Goal: Task Accomplishment & Management: Complete application form

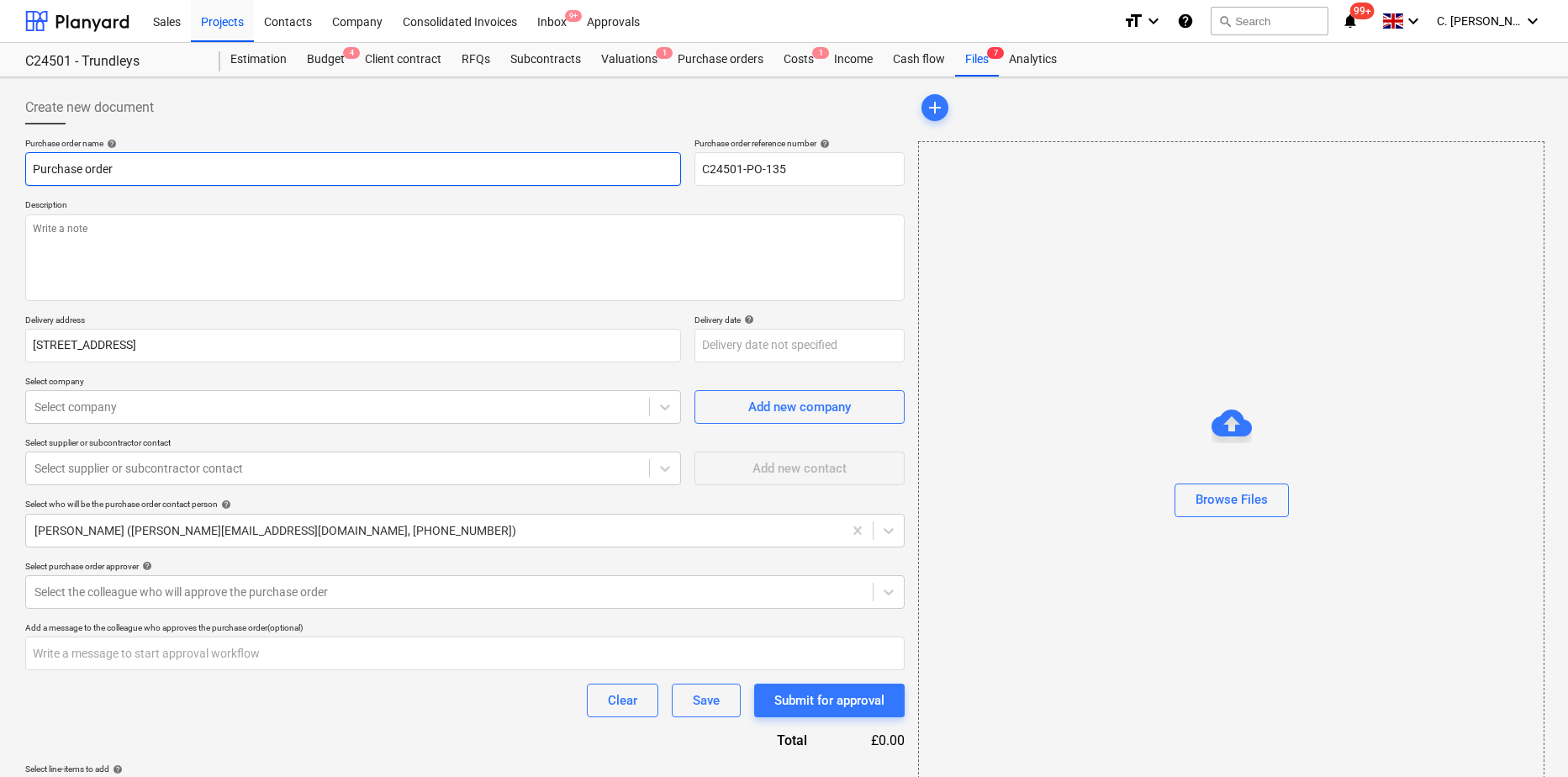
drag, startPoint x: 122, startPoint y: 156, endPoint x: 138, endPoint y: 171, distance: 21.9
click at [122, 156] on input "Purchase order" at bounding box center [353, 169] width 656 height 33
type textarea "x"
drag, startPoint x: 141, startPoint y: 171, endPoint x: -100, endPoint y: 195, distance: 242.2
click at [0, 195] on html "Sales Projects Contacts Company Consolidated Invoices Inbox 9+ Approvals format…" at bounding box center [784, 388] width 1568 height 777
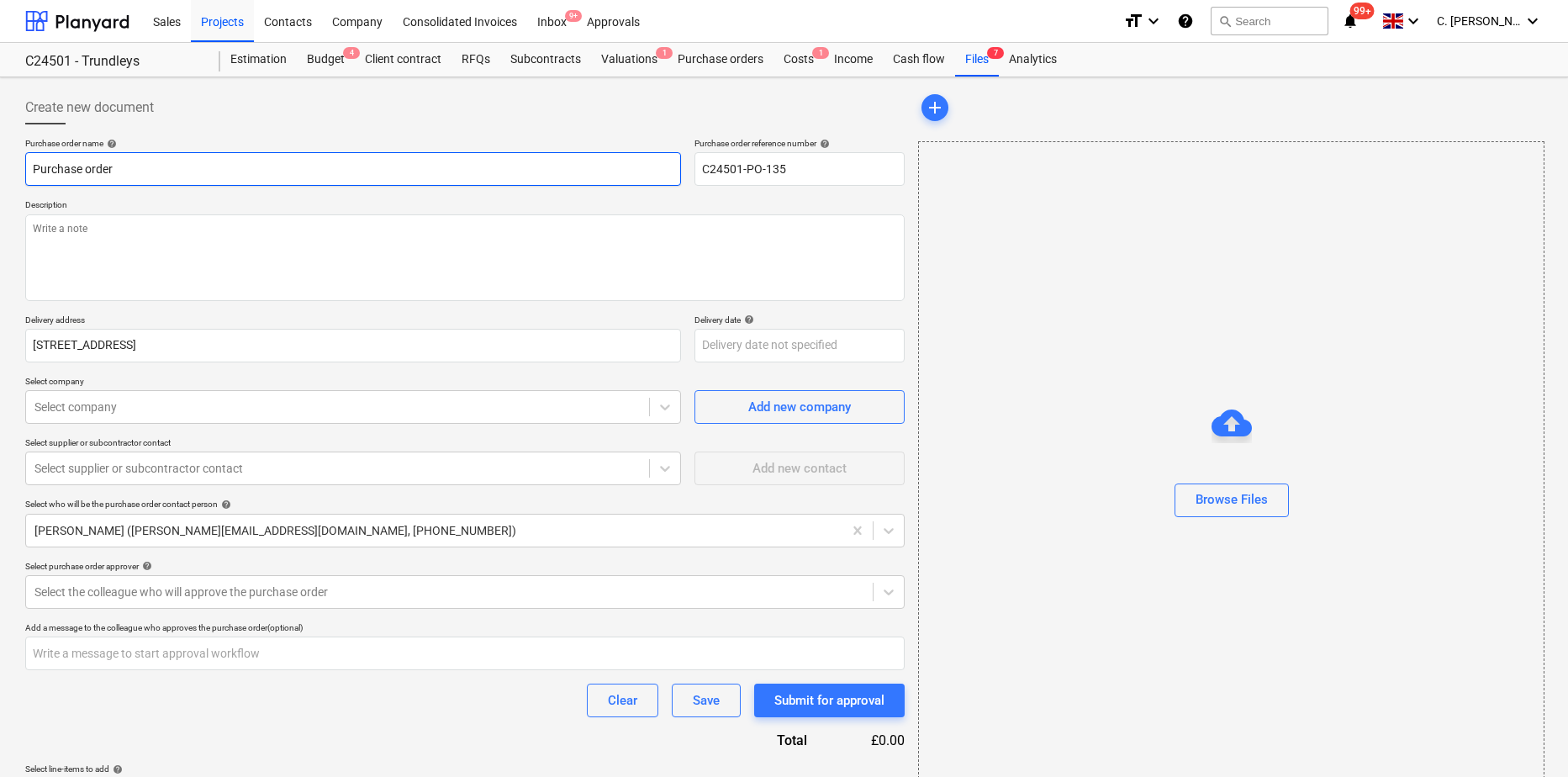
paste input "Compact Counterbalance Lifter GGH350"
type input "Compact Counterbalance Lifter GGH350"
type textarea "x"
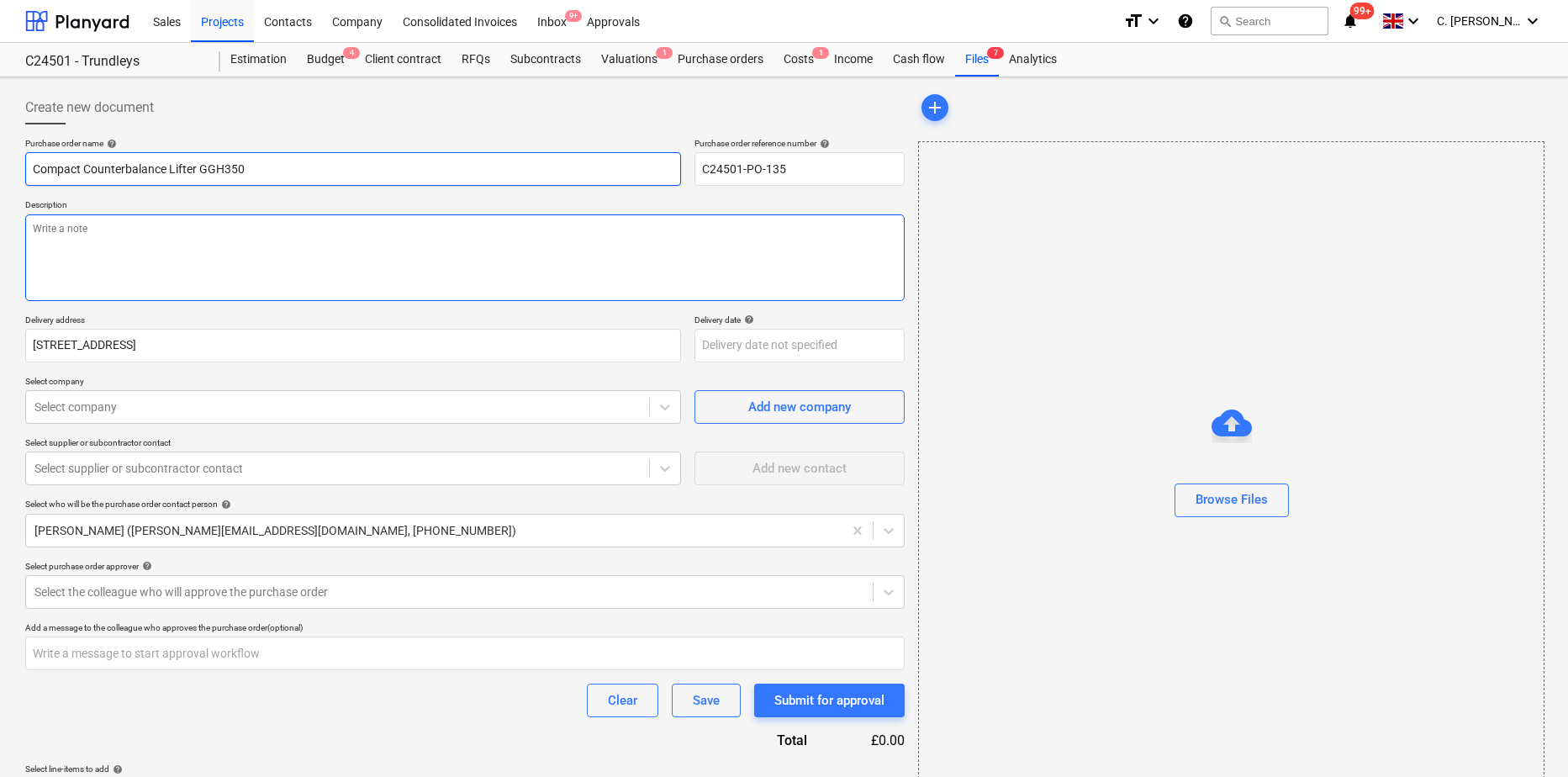
type input "Compact Counterbalance Lifter GGH350"
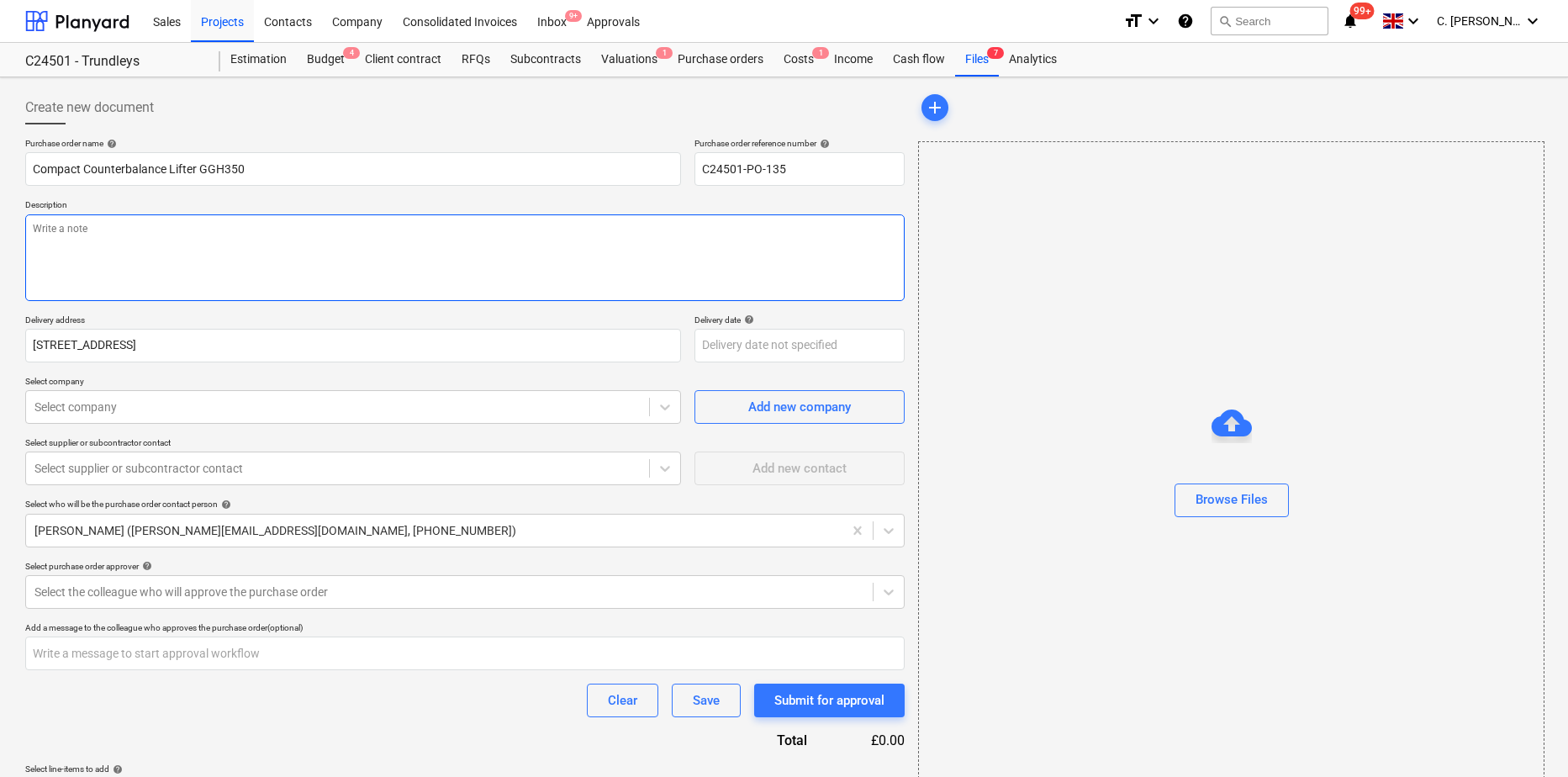
type textarea "x"
click at [122, 227] on textarea at bounding box center [465, 257] width 879 height 87
paste textarea "Compact Counterbalance Lifter GGH350"
type textarea "Compact Counterbalance Lifter GGH350"
type textarea "x"
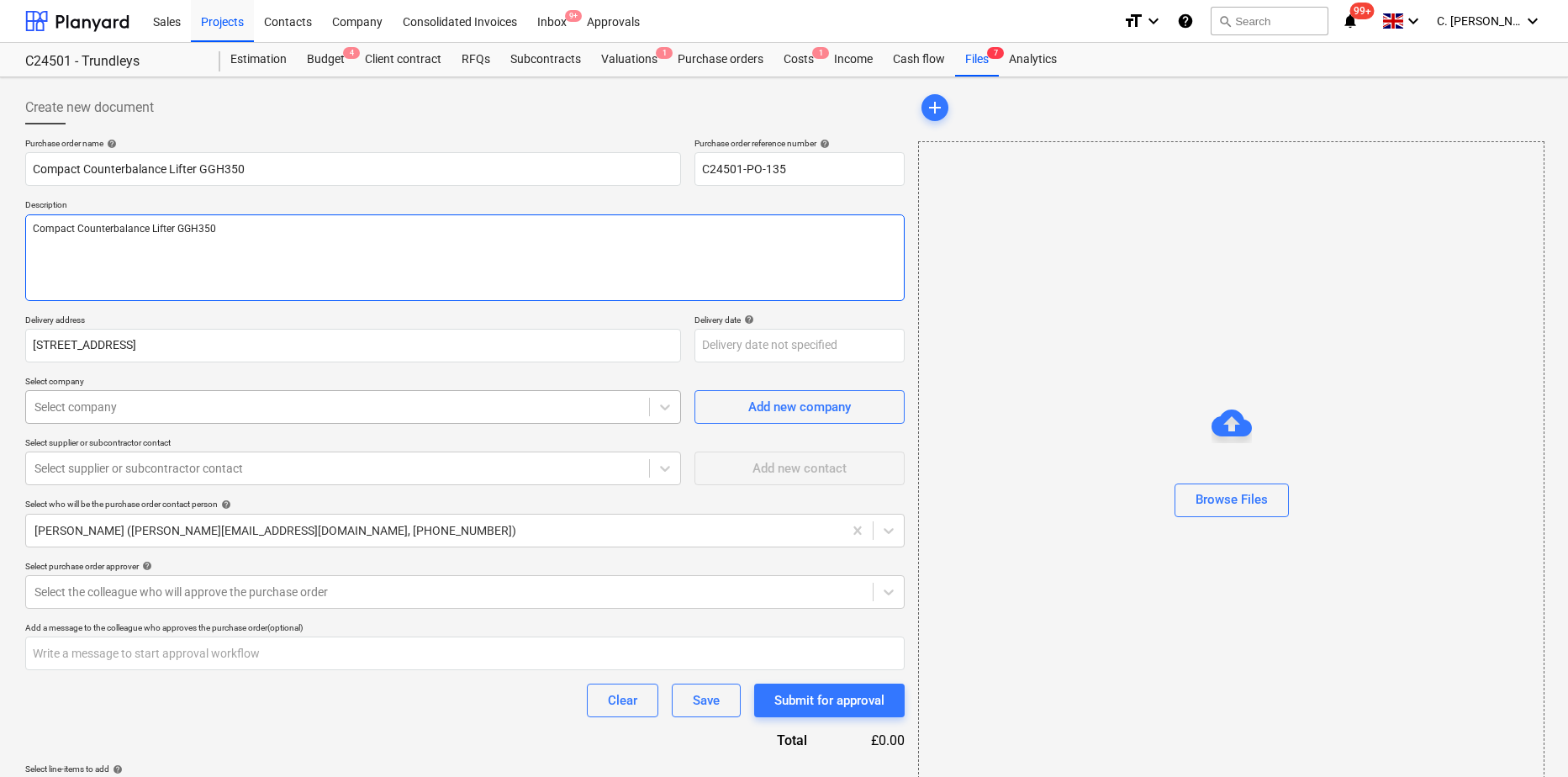
type textarea "Compact Counterbalance Lifter GGH350"
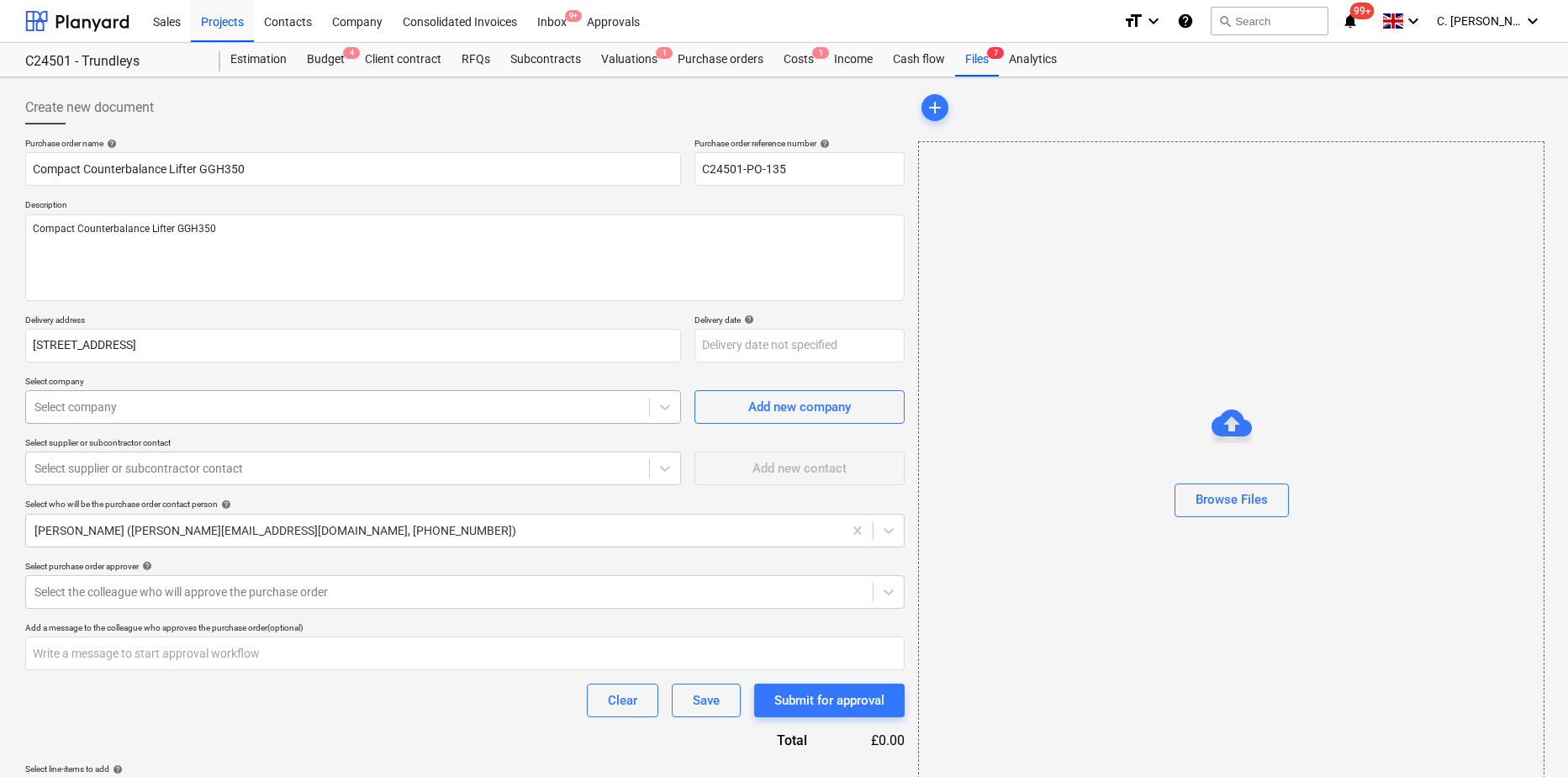
type textarea "x"
click at [85, 405] on div at bounding box center [337, 407] width 606 height 17
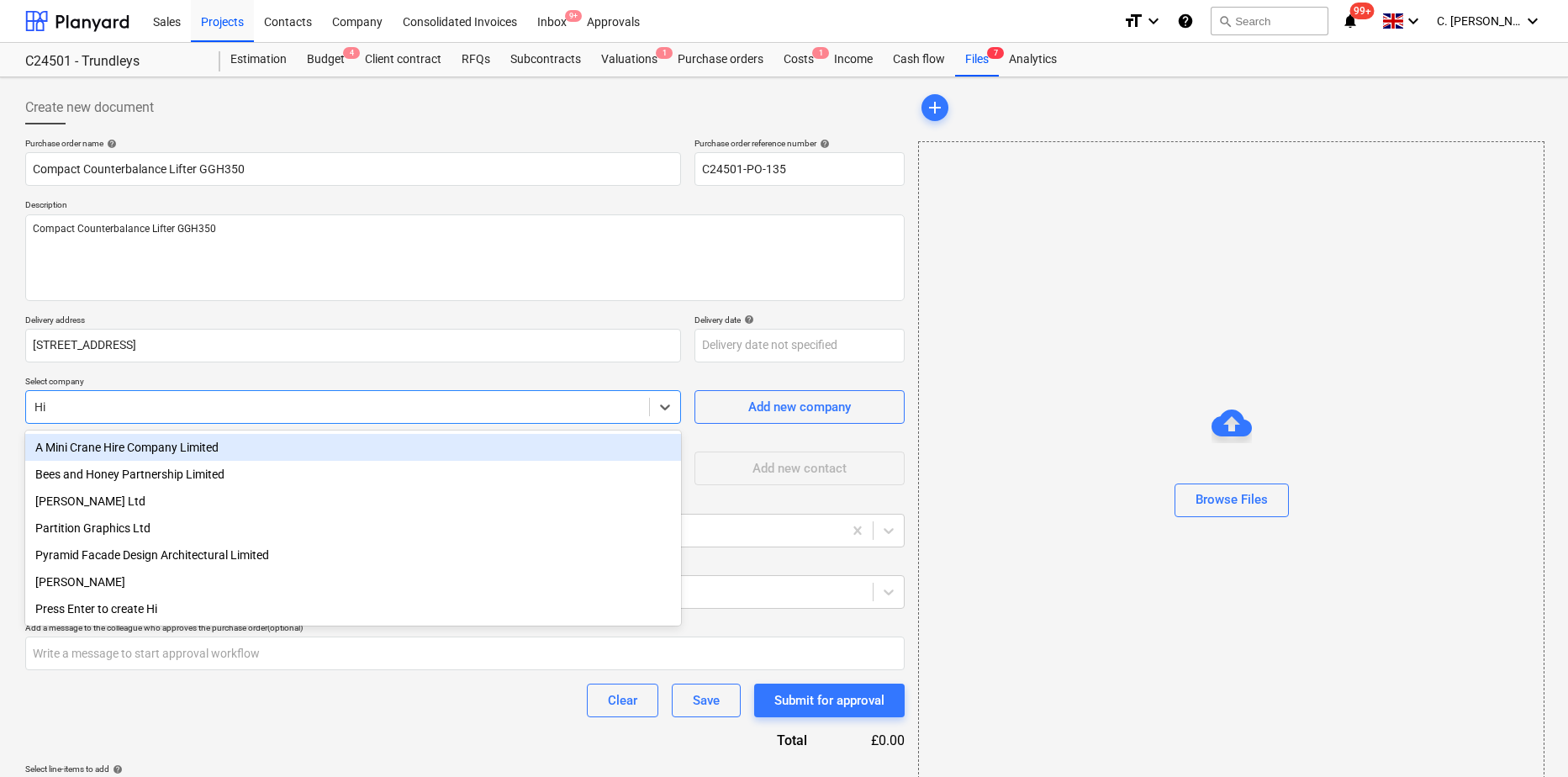
type input "Hir"
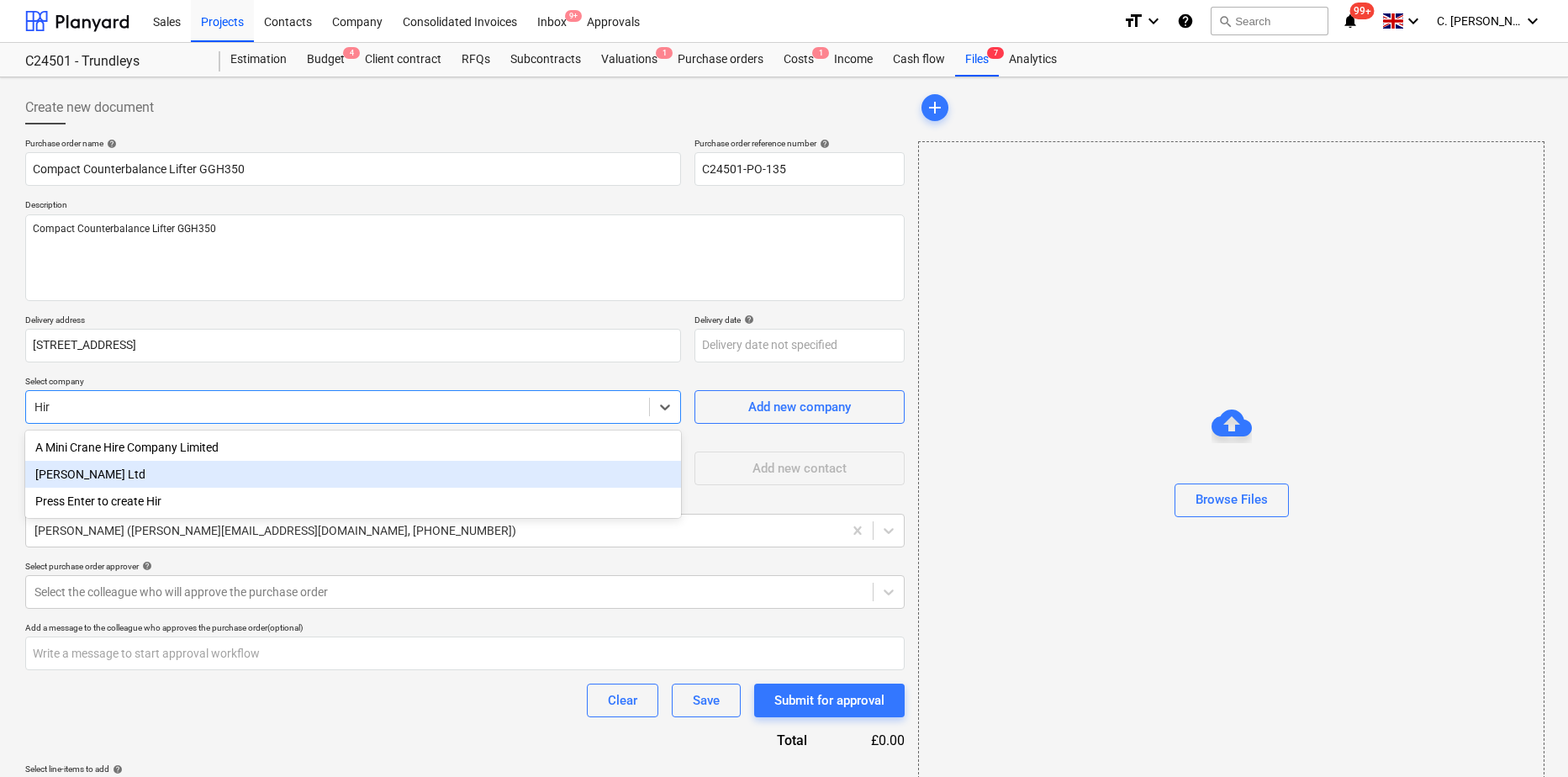
click at [58, 473] on div "[PERSON_NAME] Ltd" at bounding box center [353, 475] width 656 height 27
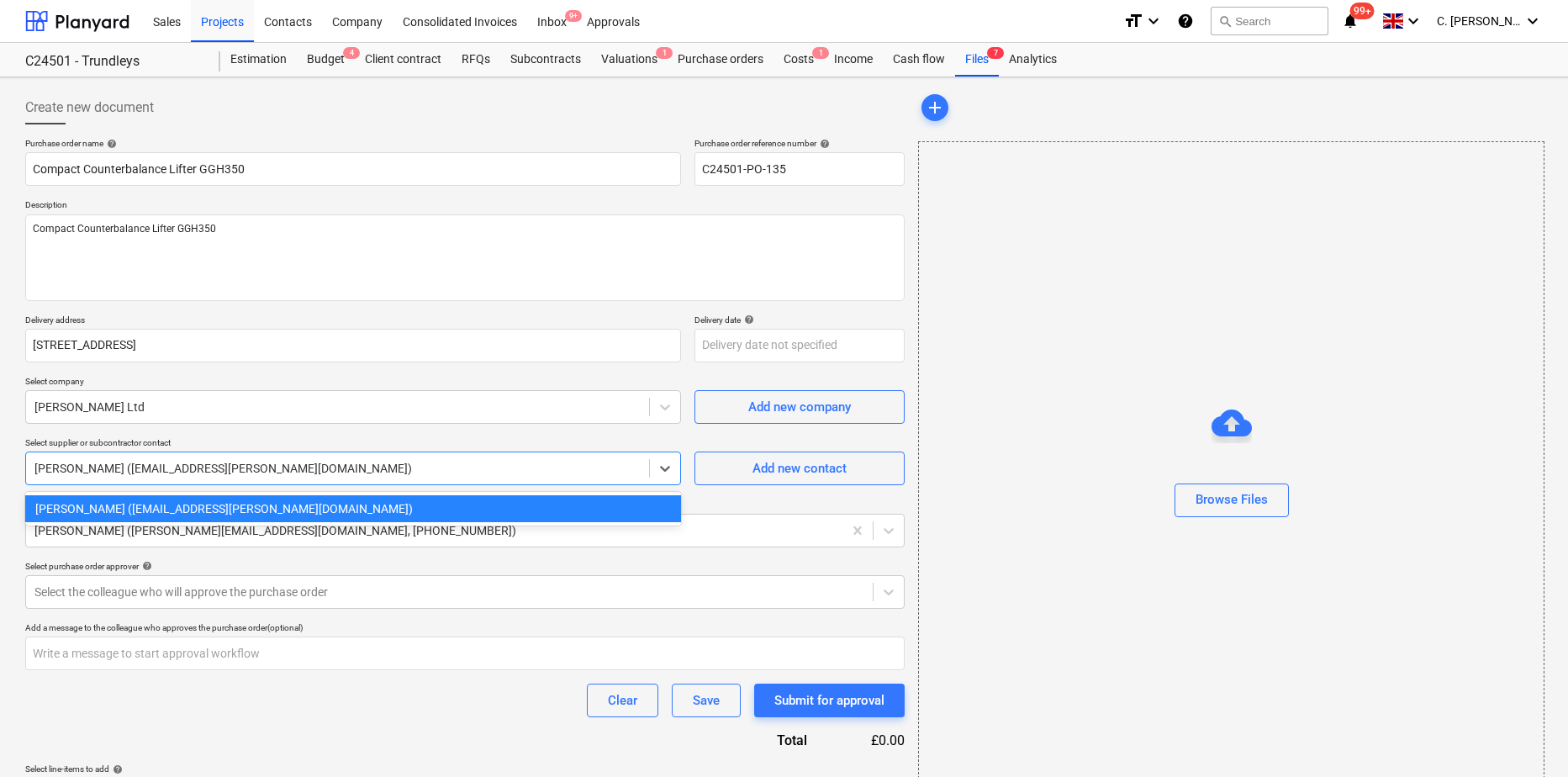
click at [153, 471] on div at bounding box center [337, 468] width 606 height 17
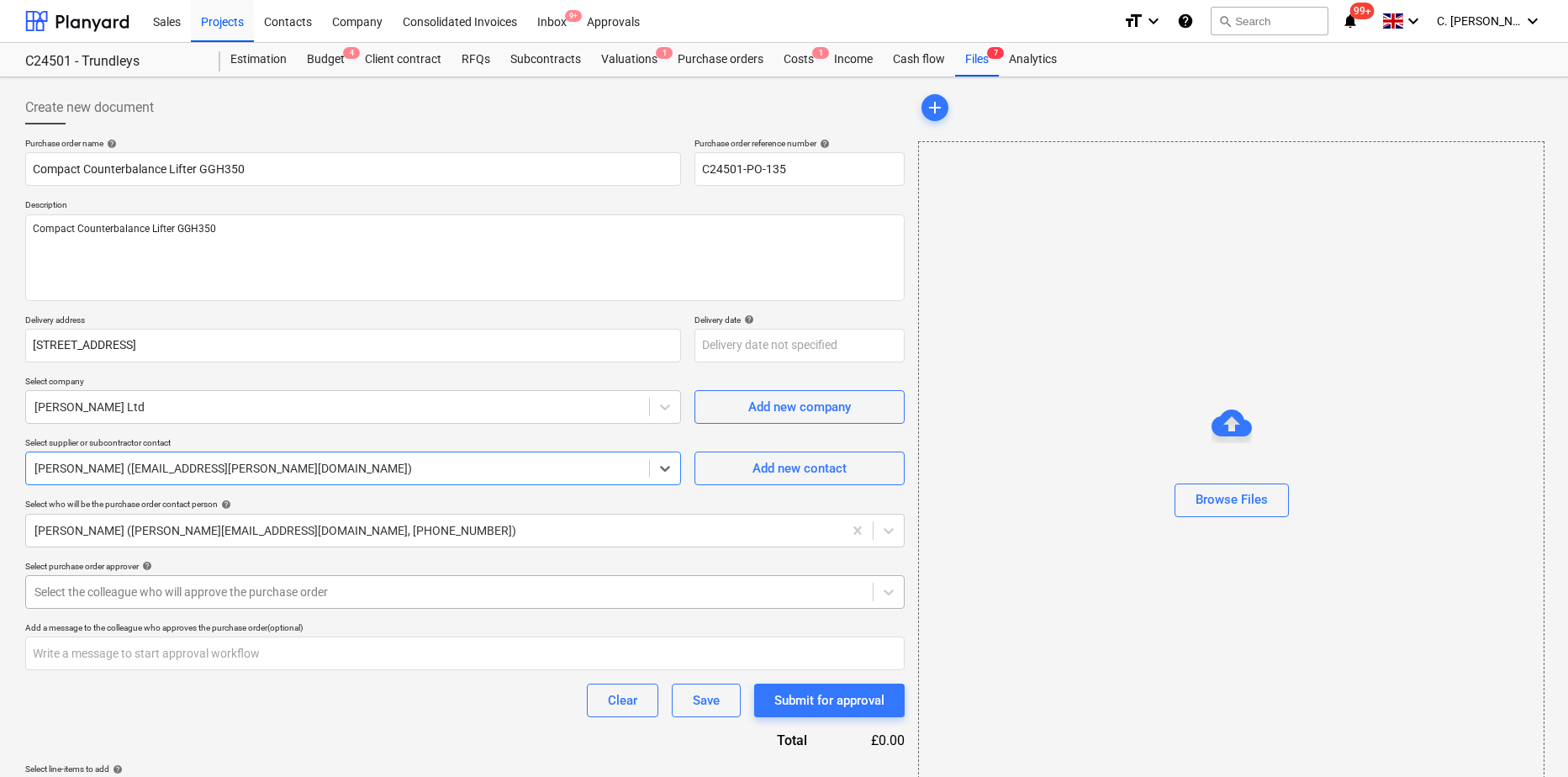
click at [69, 592] on div at bounding box center [448, 591] width 829 height 17
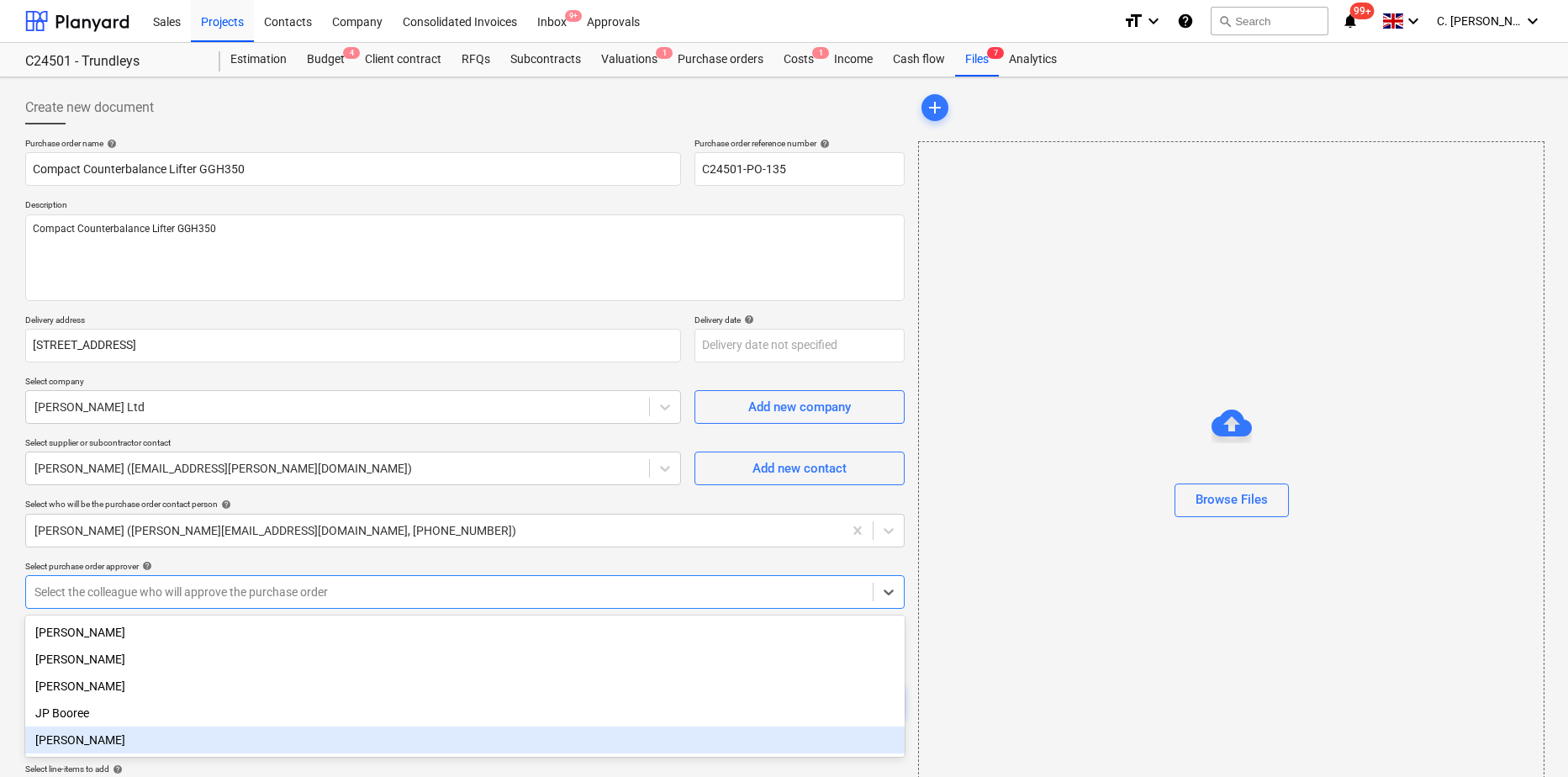
click at [72, 749] on div "[PERSON_NAME]" at bounding box center [465, 741] width 879 height 27
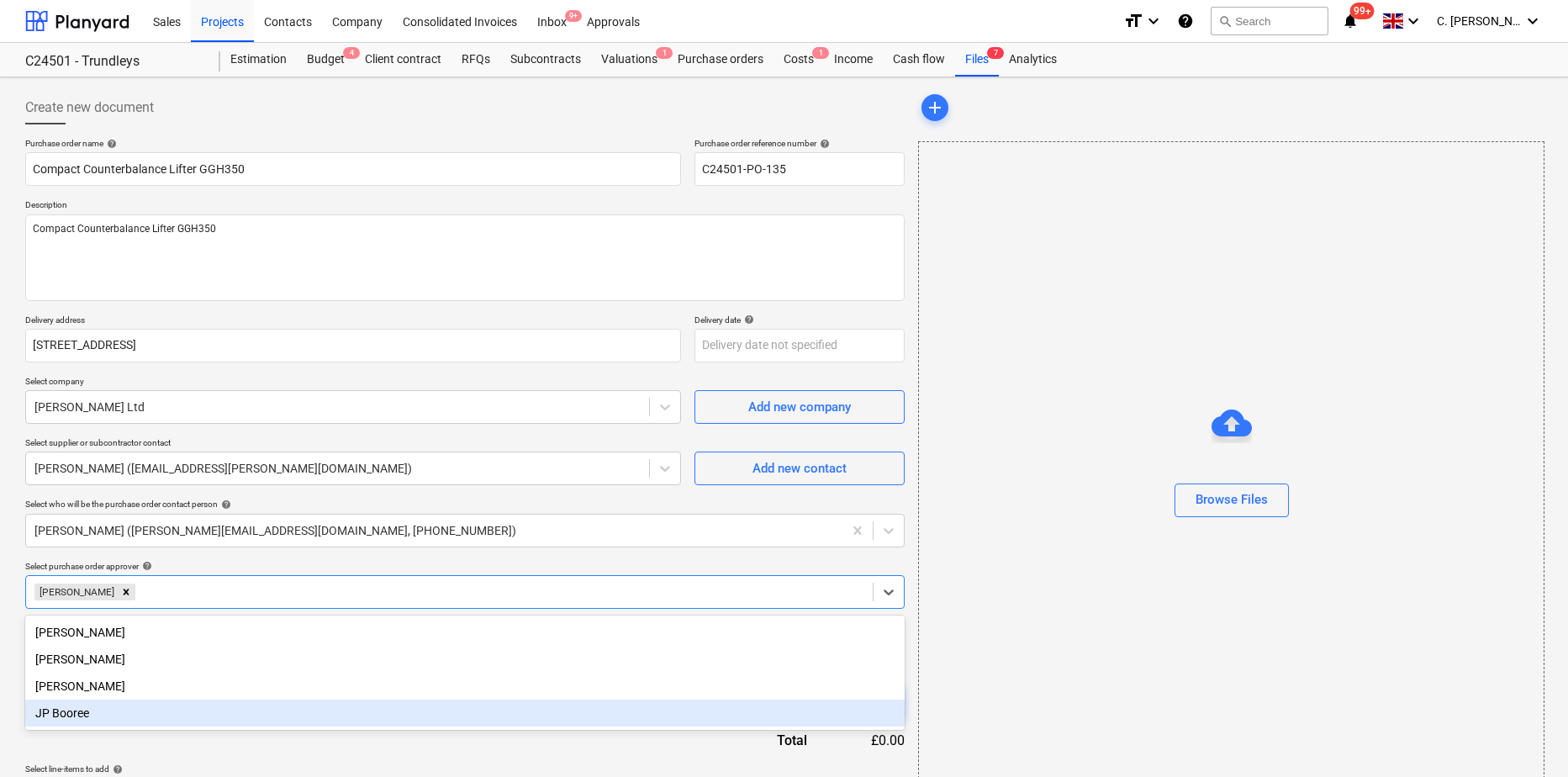
click at [190, 738] on div "Purchase order name help Compact Counterbalance Lifter GGH350 Purchase order re…" at bounding box center [465, 475] width 879 height 674
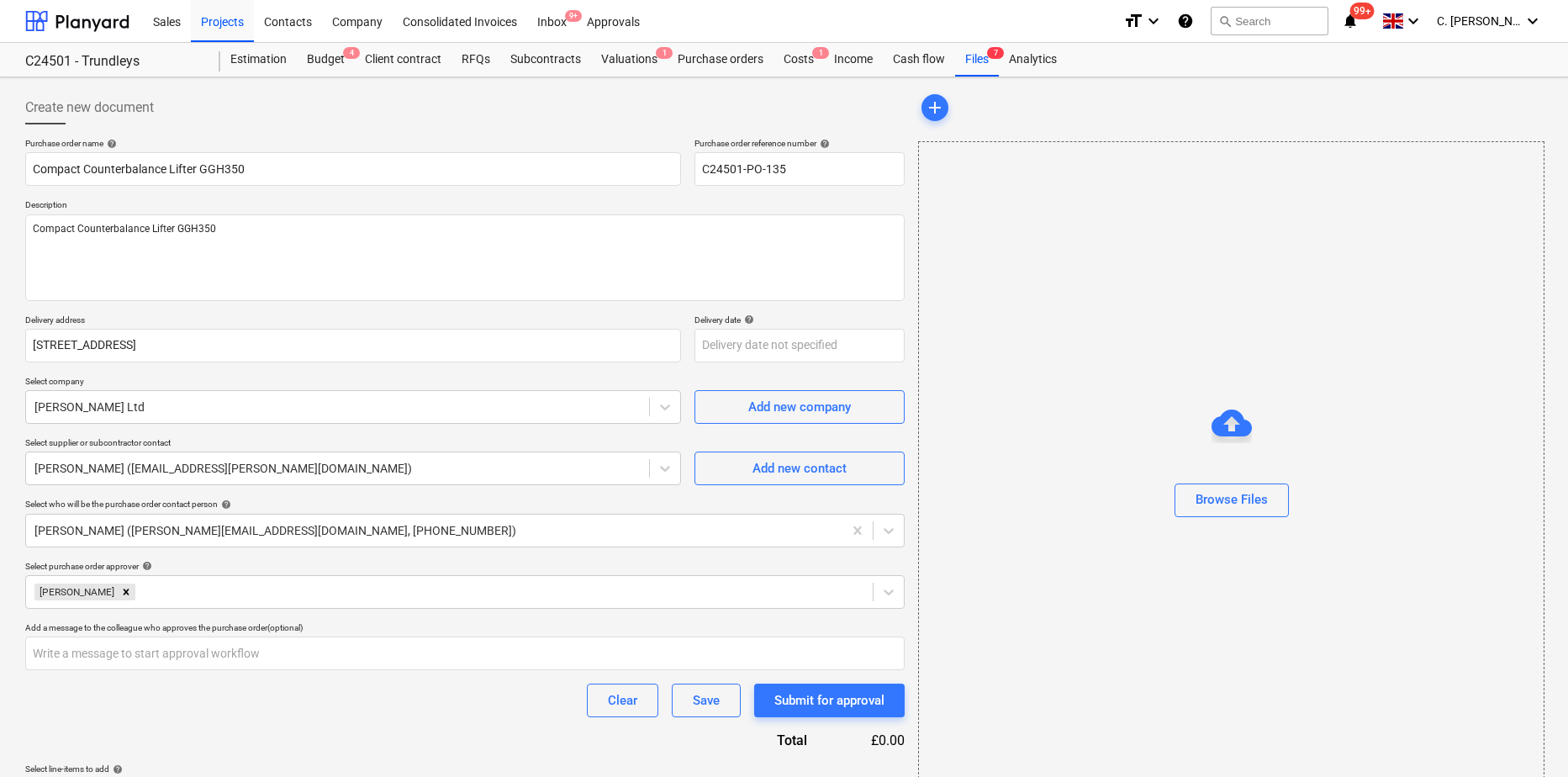
scroll to position [49, 0]
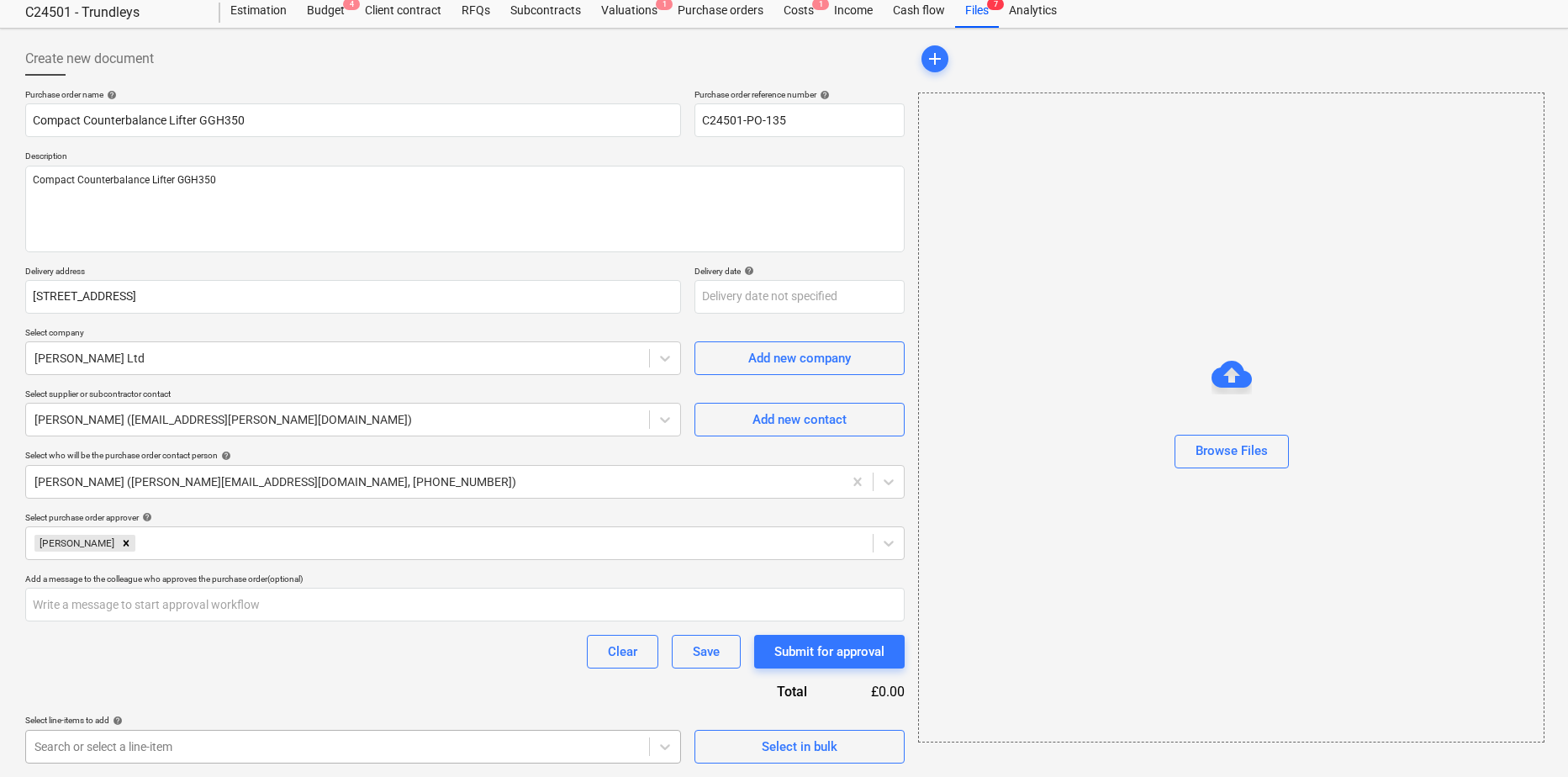
click at [496, 728] on body "Sales Projects Contacts Company Consolidated Invoices Inbox 9+ Approvals format…" at bounding box center [784, 339] width 1568 height 777
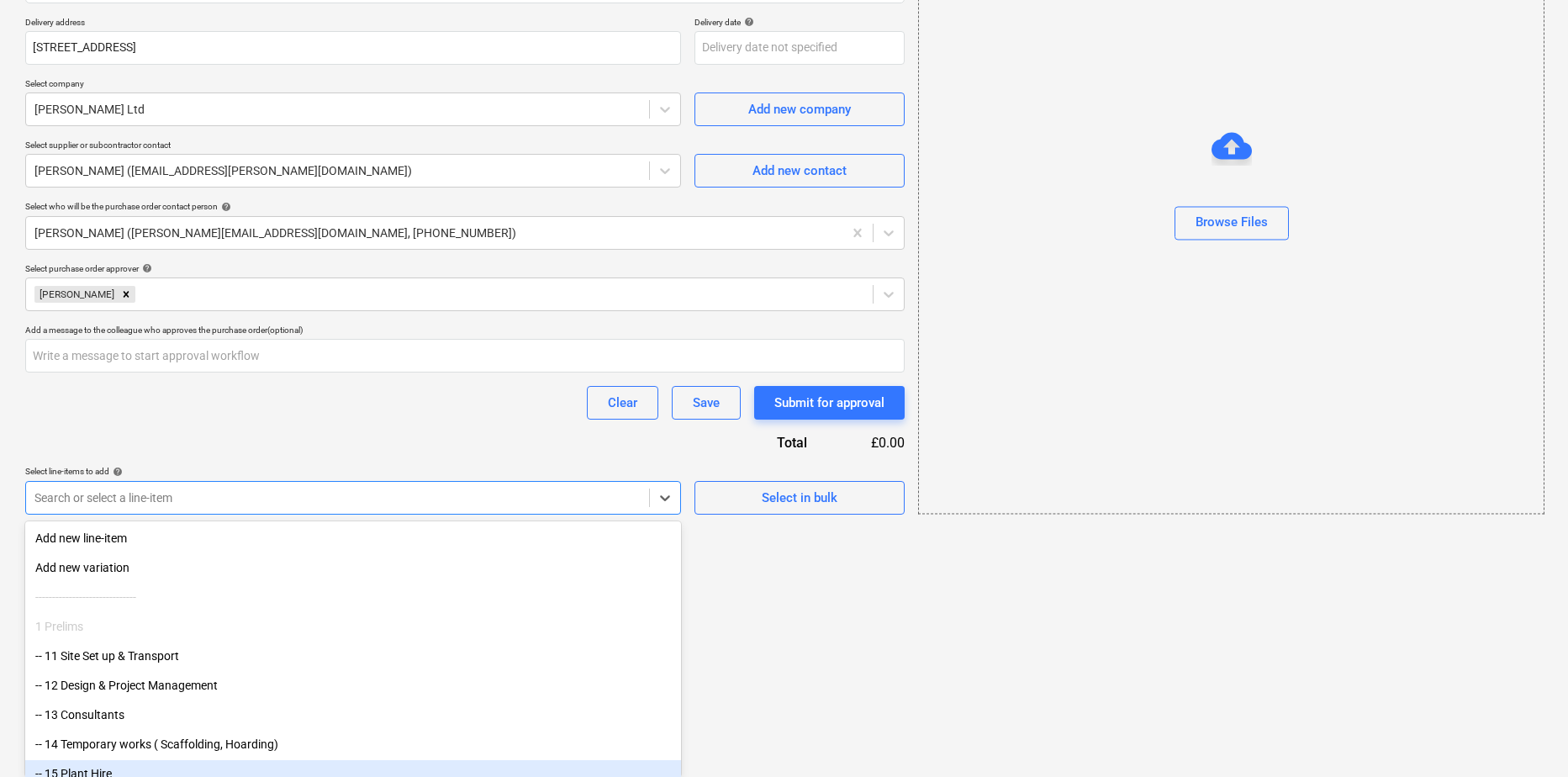
click at [184, 770] on div "-- 15 Plant Hire" at bounding box center [353, 774] width 656 height 27
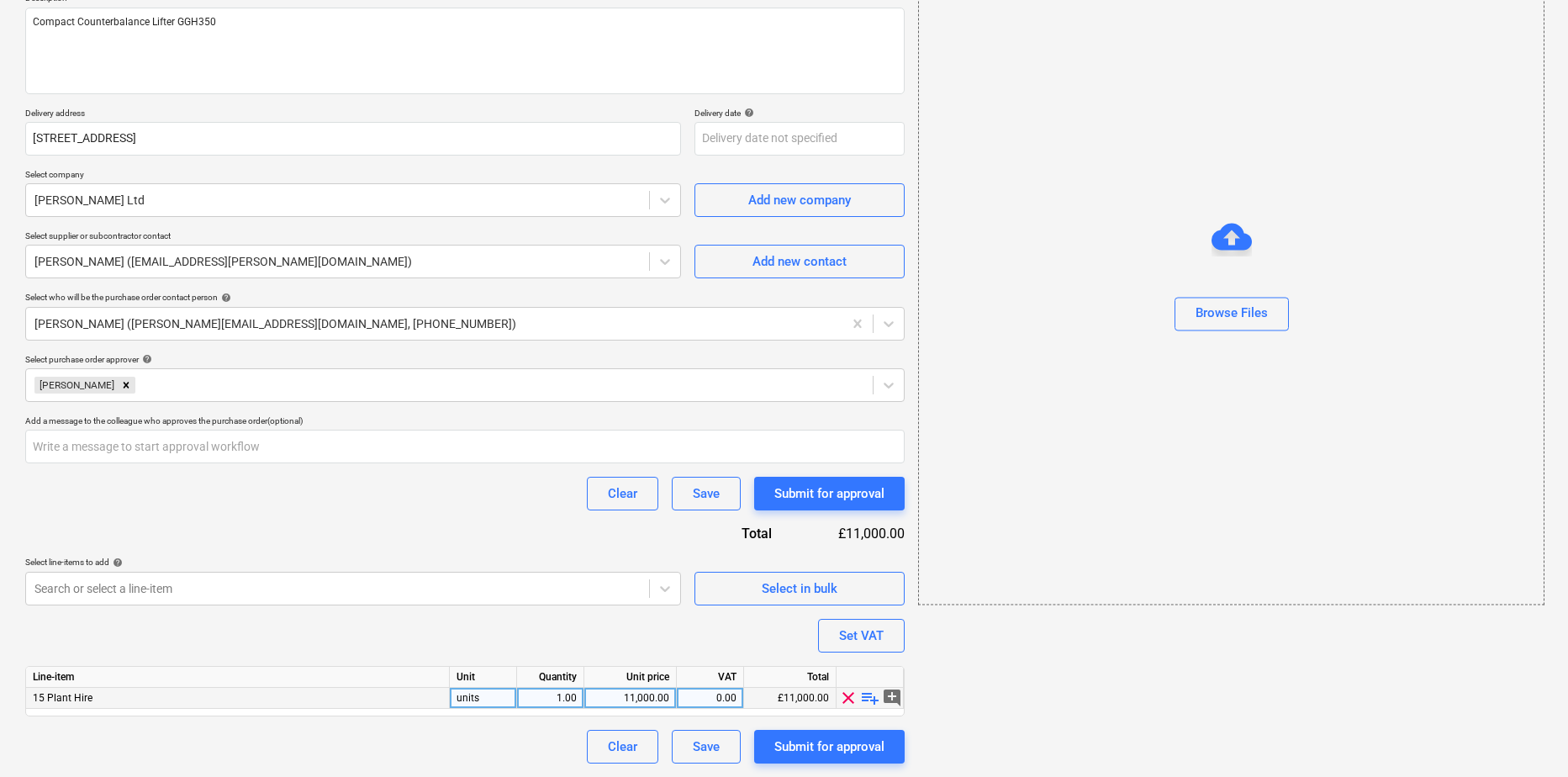
click at [869, 697] on span "playlist_add" at bounding box center [869, 698] width 21 height 21
type textarea "x"
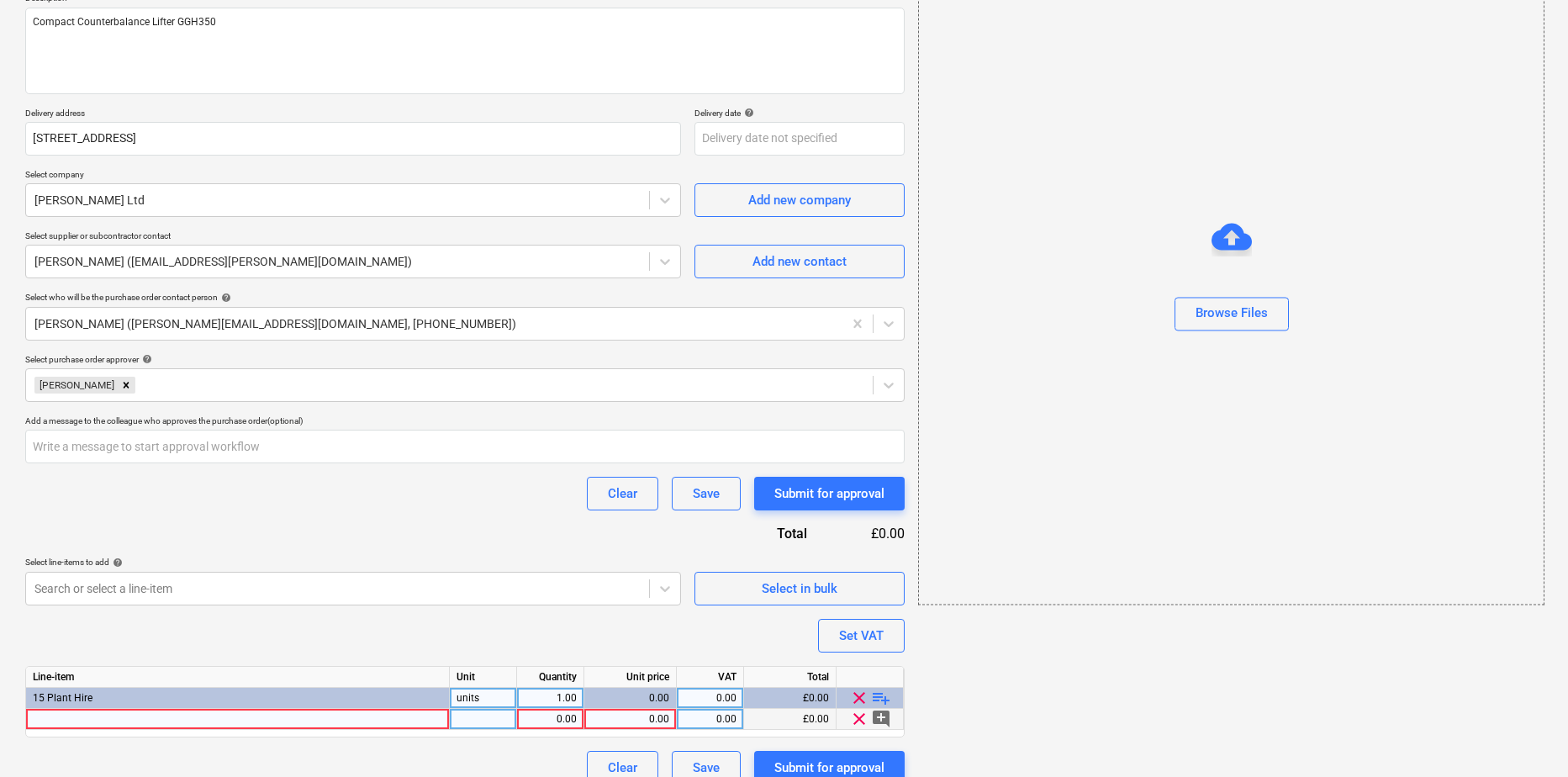
click at [295, 721] on div at bounding box center [238, 719] width 424 height 22
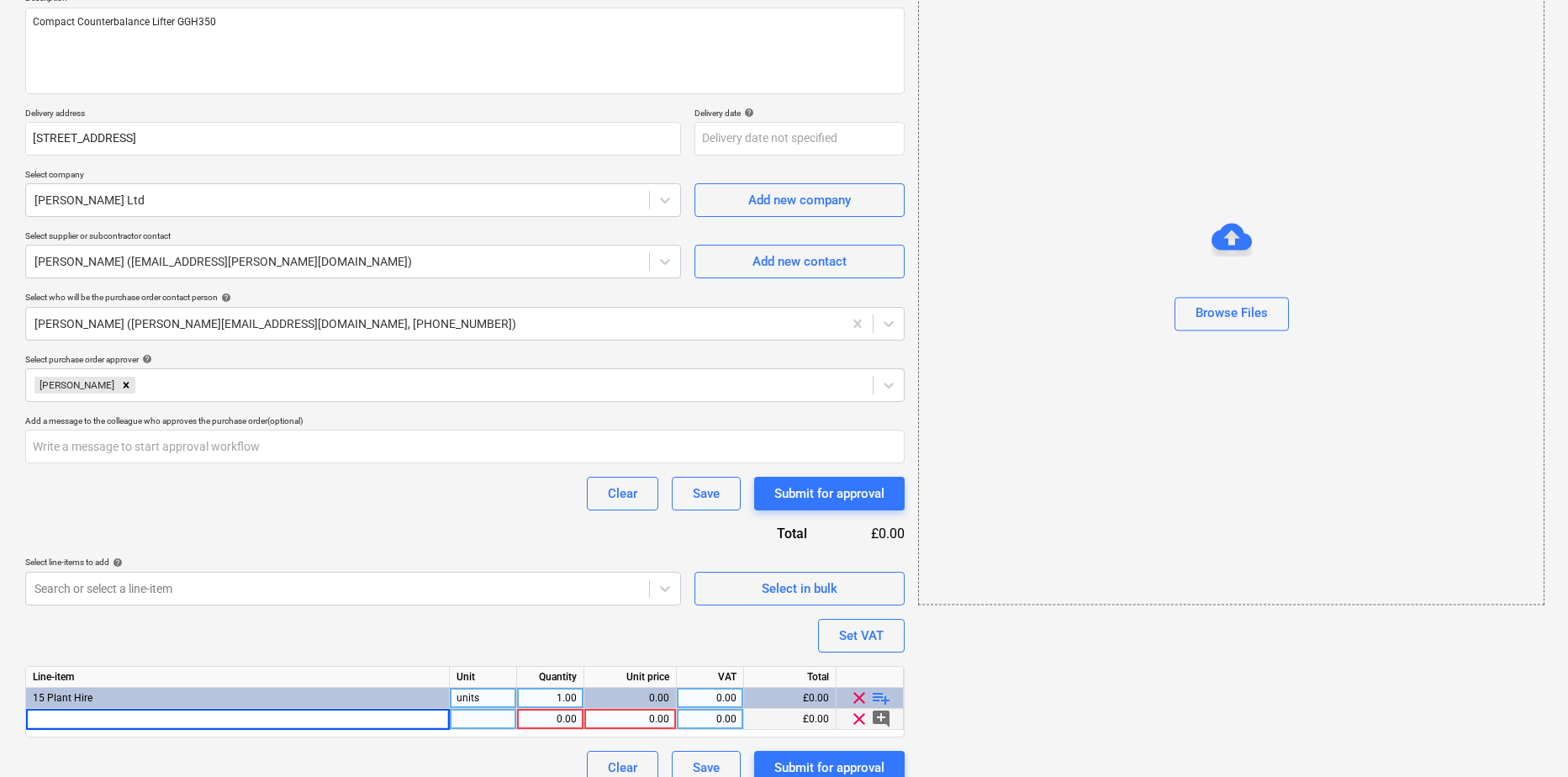
type input "Compact Counterbalance Lifter GGH350"
type textarea "x"
click at [489, 728] on div at bounding box center [483, 719] width 67 height 22
type input "Week"
type textarea "x"
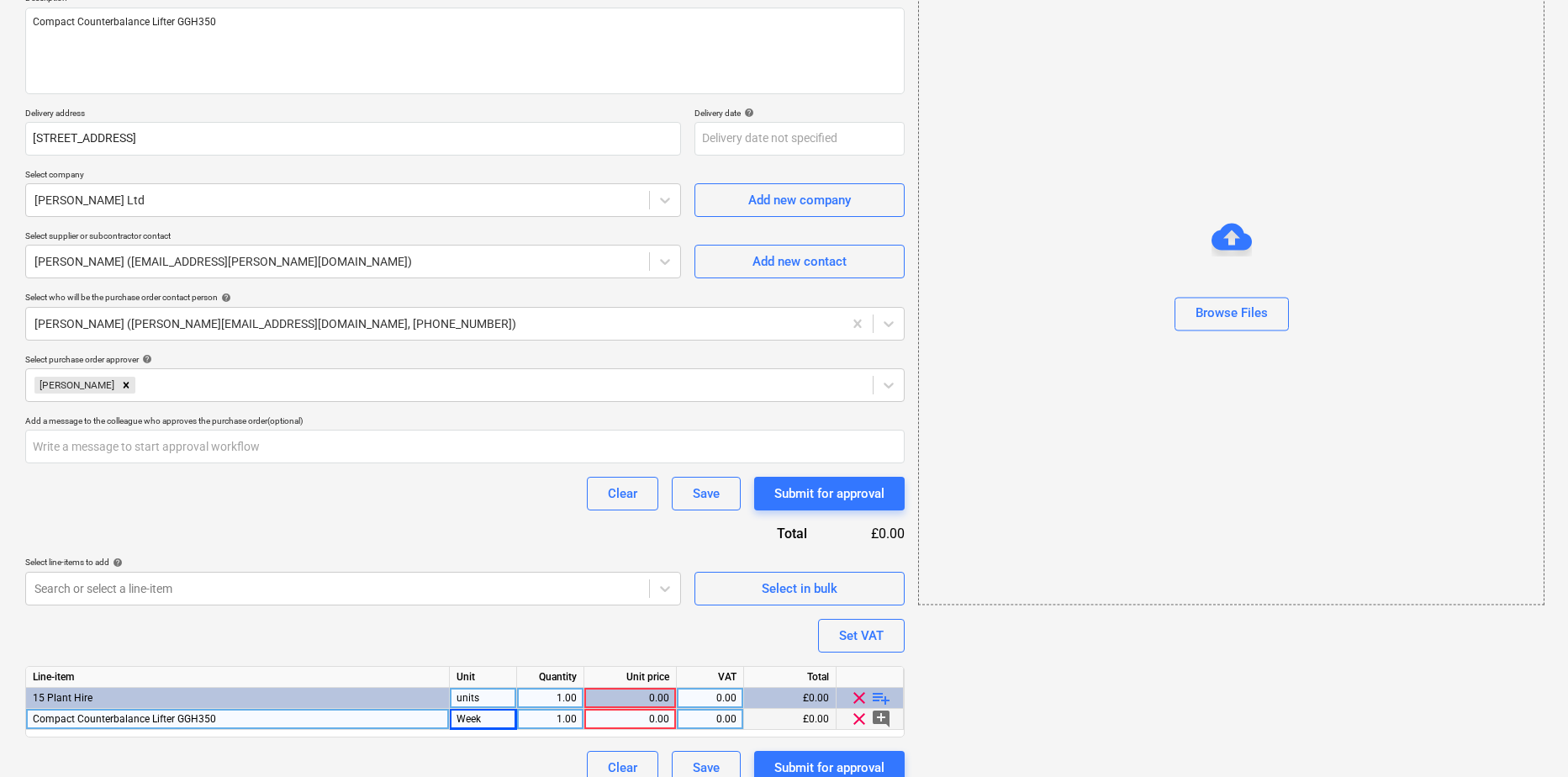
click at [649, 717] on div "0.00" at bounding box center [630, 719] width 78 height 22
type input "272"
click at [880, 698] on span "playlist_add" at bounding box center [881, 698] width 21 height 21
type textarea "x"
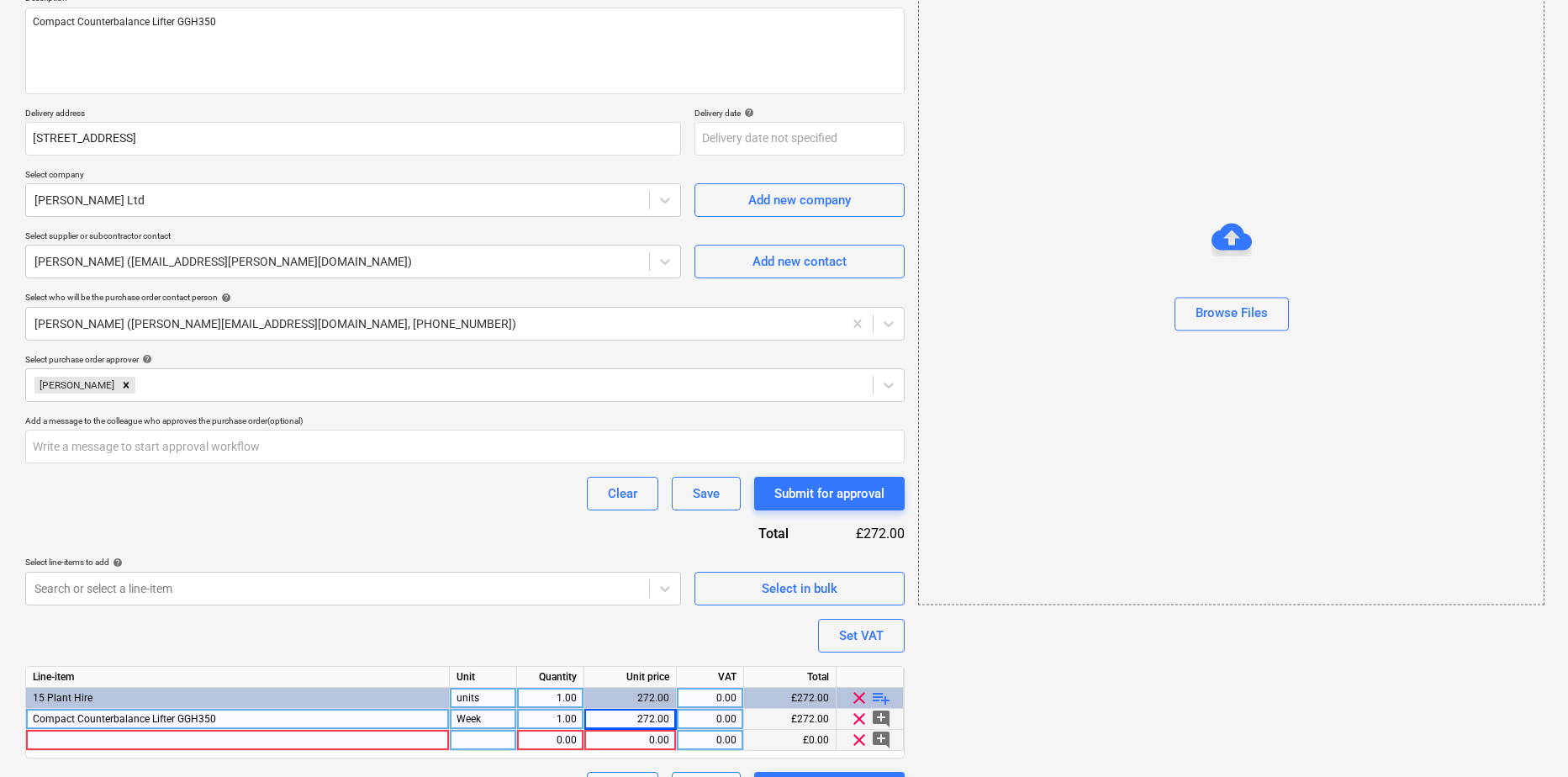
click at [102, 745] on div at bounding box center [238, 741] width 424 height 22
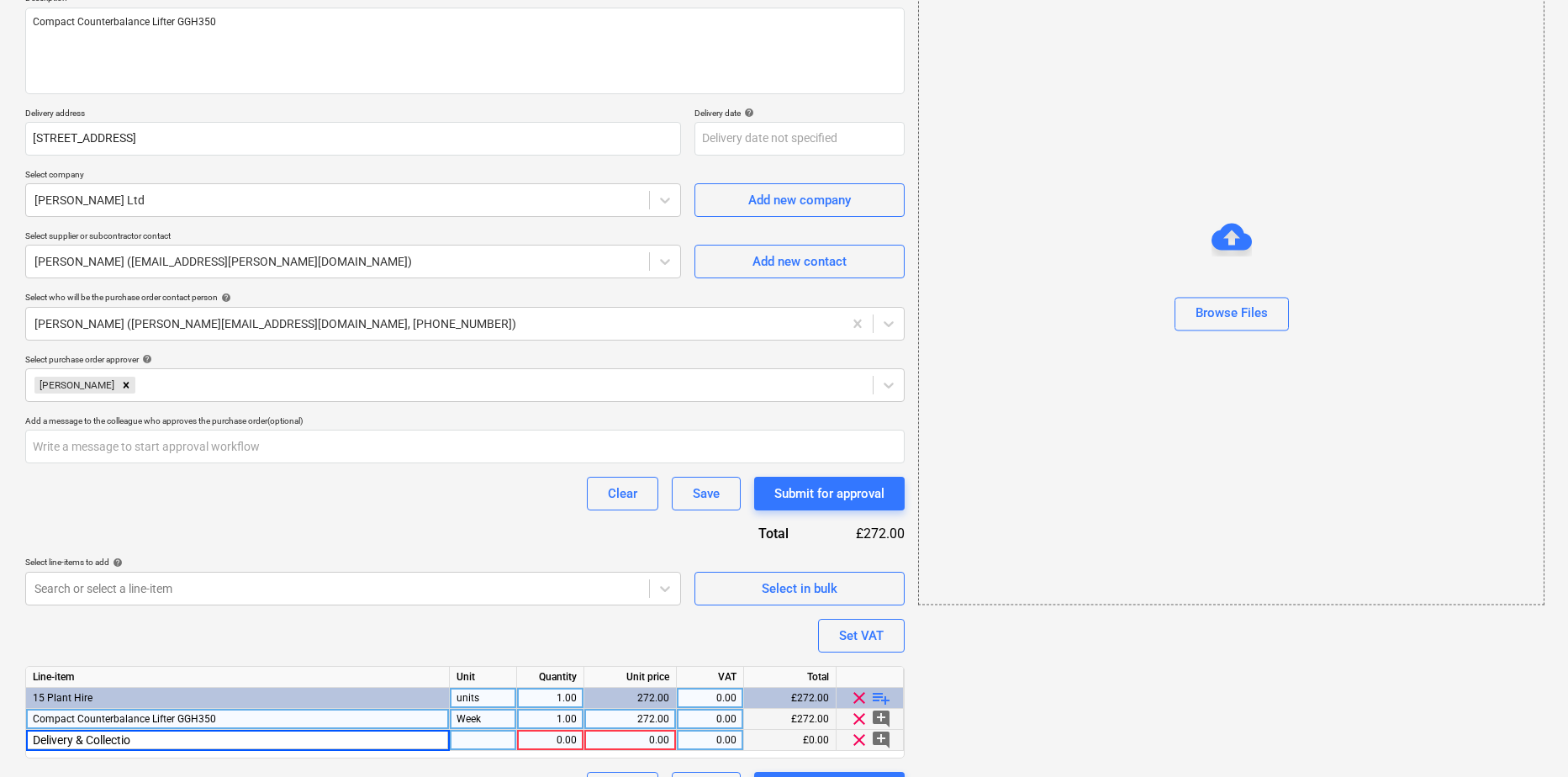
type input "Delivery & Collection"
type textarea "x"
click at [489, 746] on div at bounding box center [483, 741] width 67 height 22
type input "Unit"
type textarea "x"
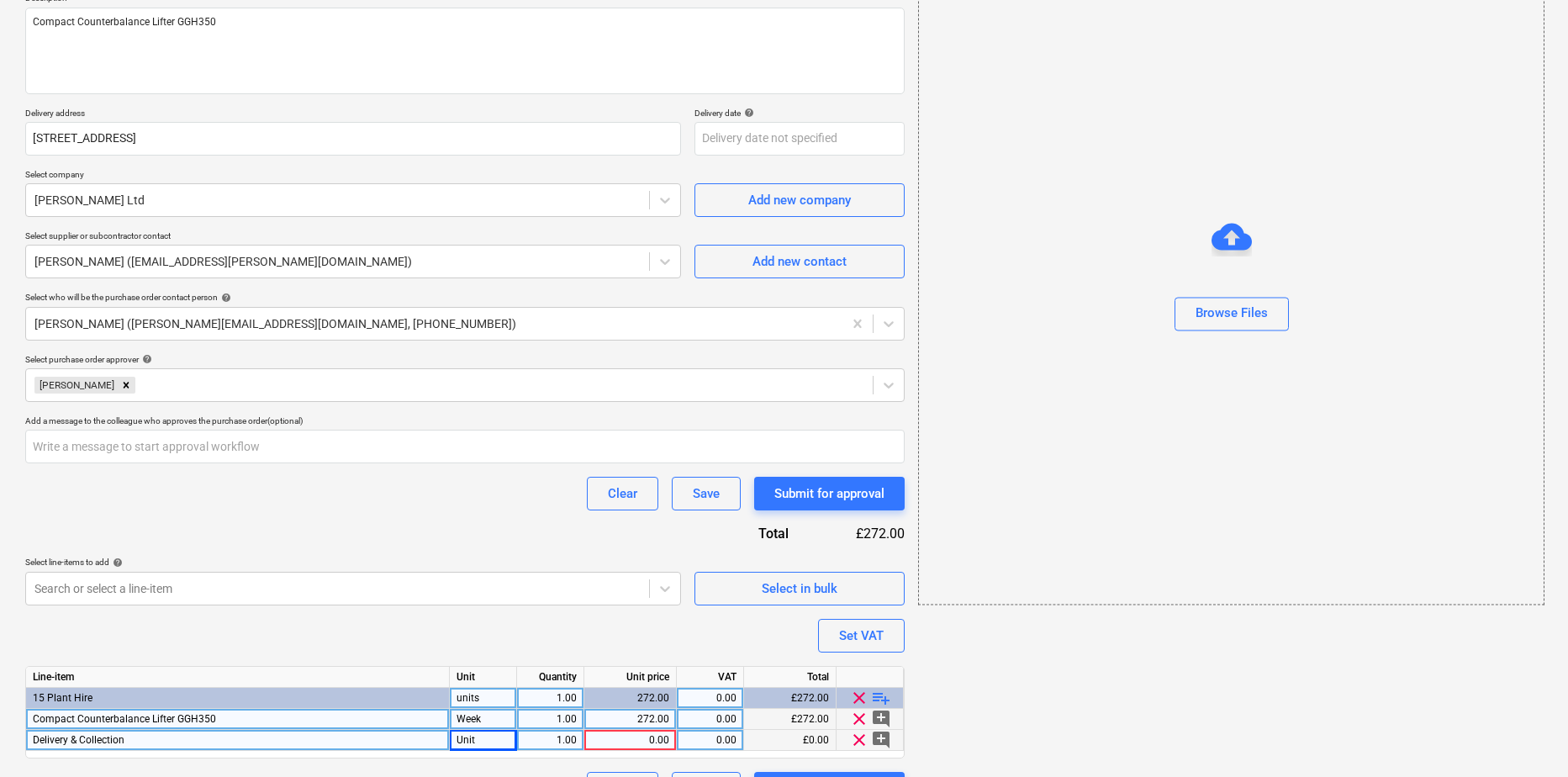
click at [538, 737] on div "1.00" at bounding box center [550, 741] width 53 height 22
type input "2"
type textarea "x"
click at [666, 743] on div "0.00" at bounding box center [630, 741] width 78 height 22
type input "89.25"
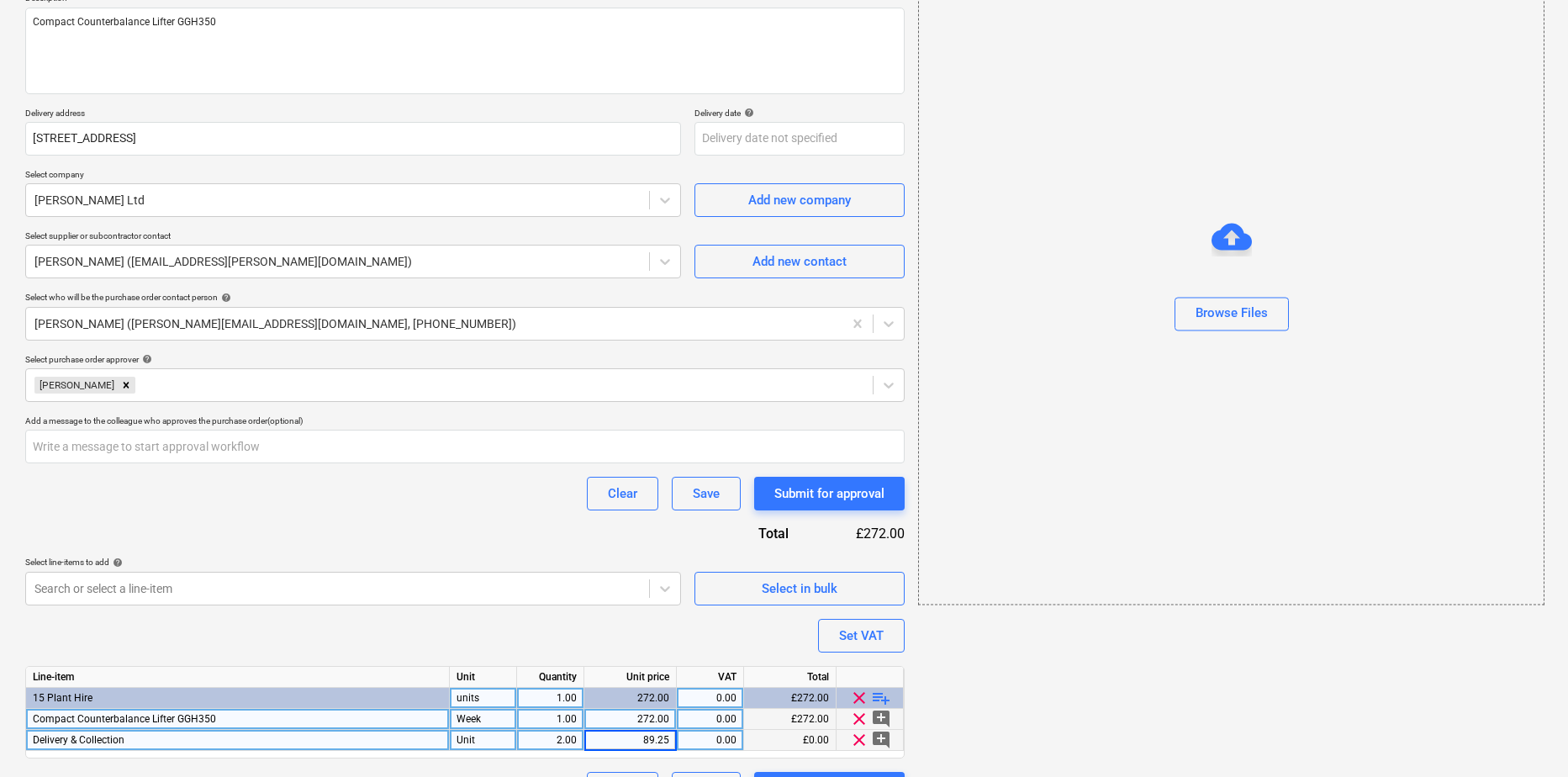
click at [725, 741] on div "0.00" at bounding box center [710, 741] width 53 height 22
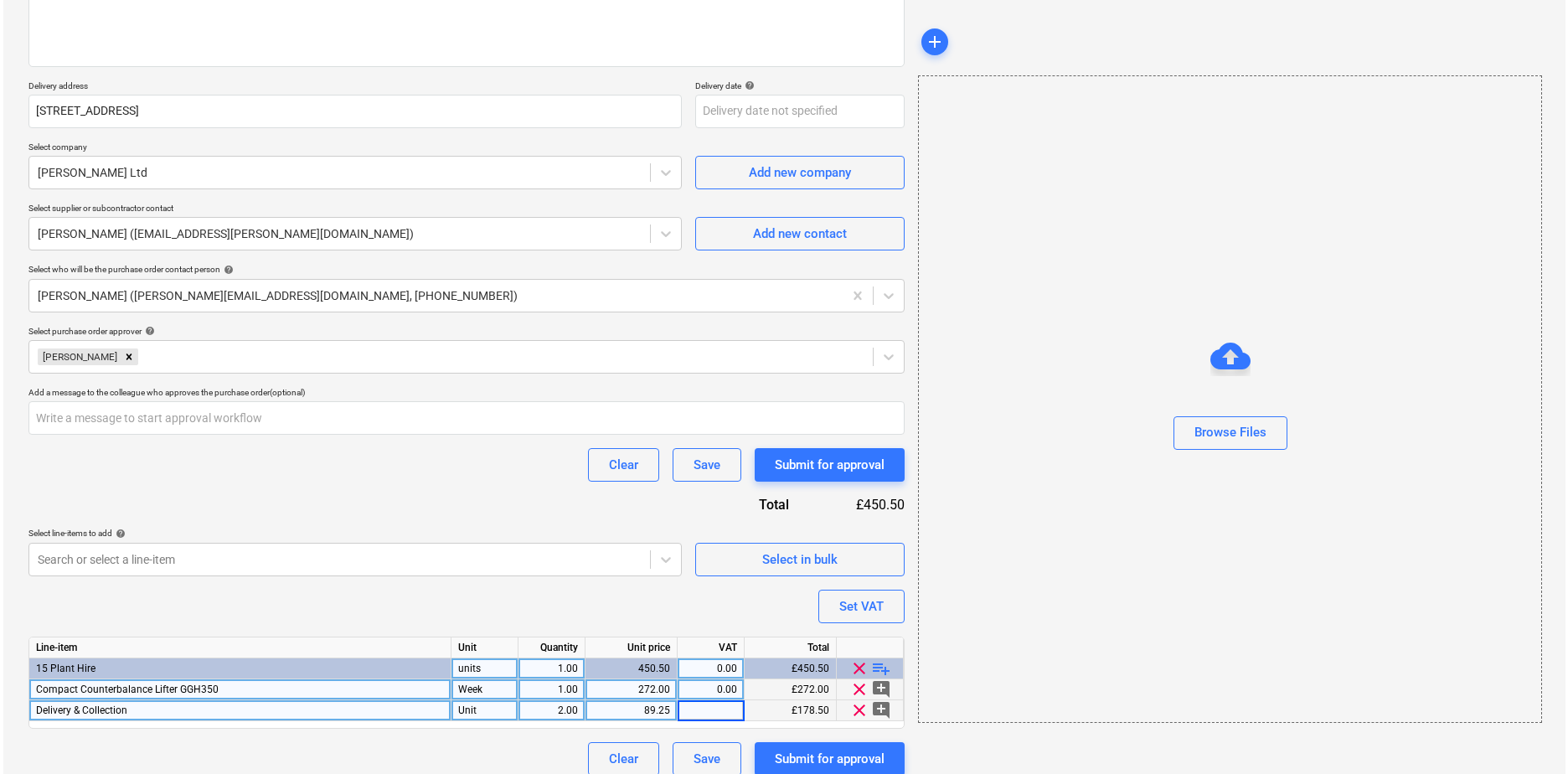
scroll to position [248, 0]
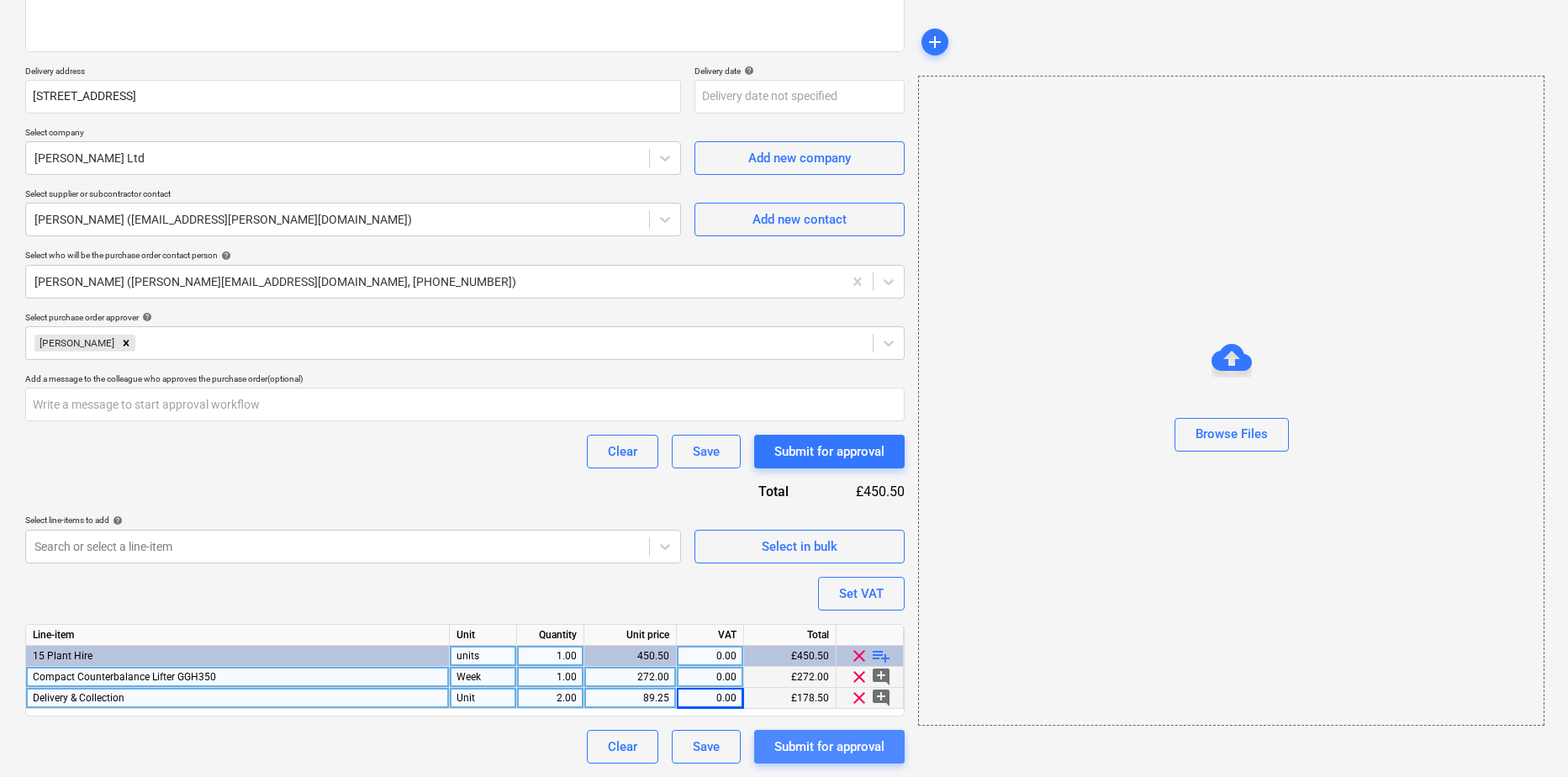
click at [850, 740] on div "Submit for approval" at bounding box center [829, 747] width 110 height 22
type textarea "x"
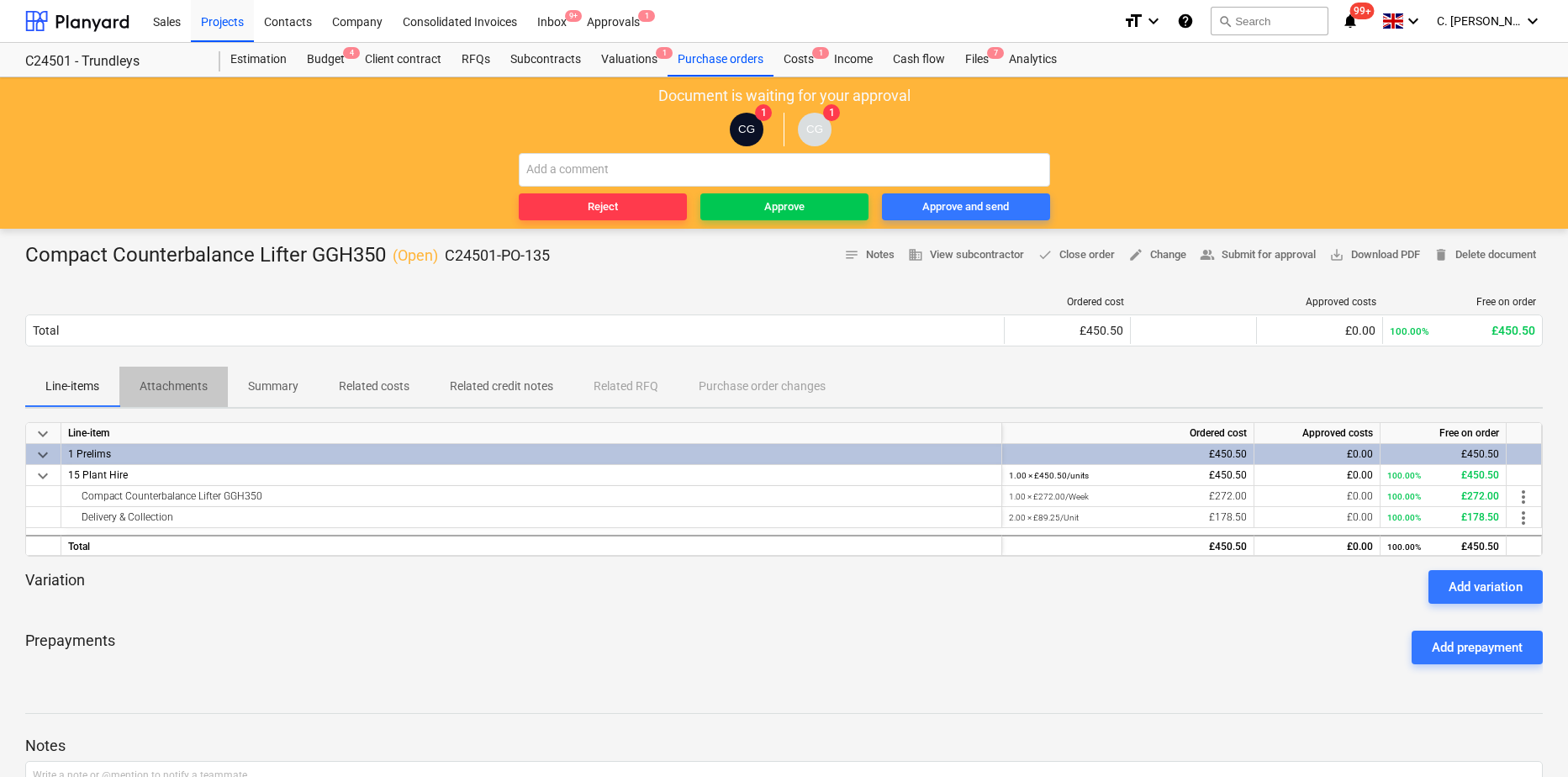
click at [163, 380] on p "Attachments" at bounding box center [174, 386] width 68 height 18
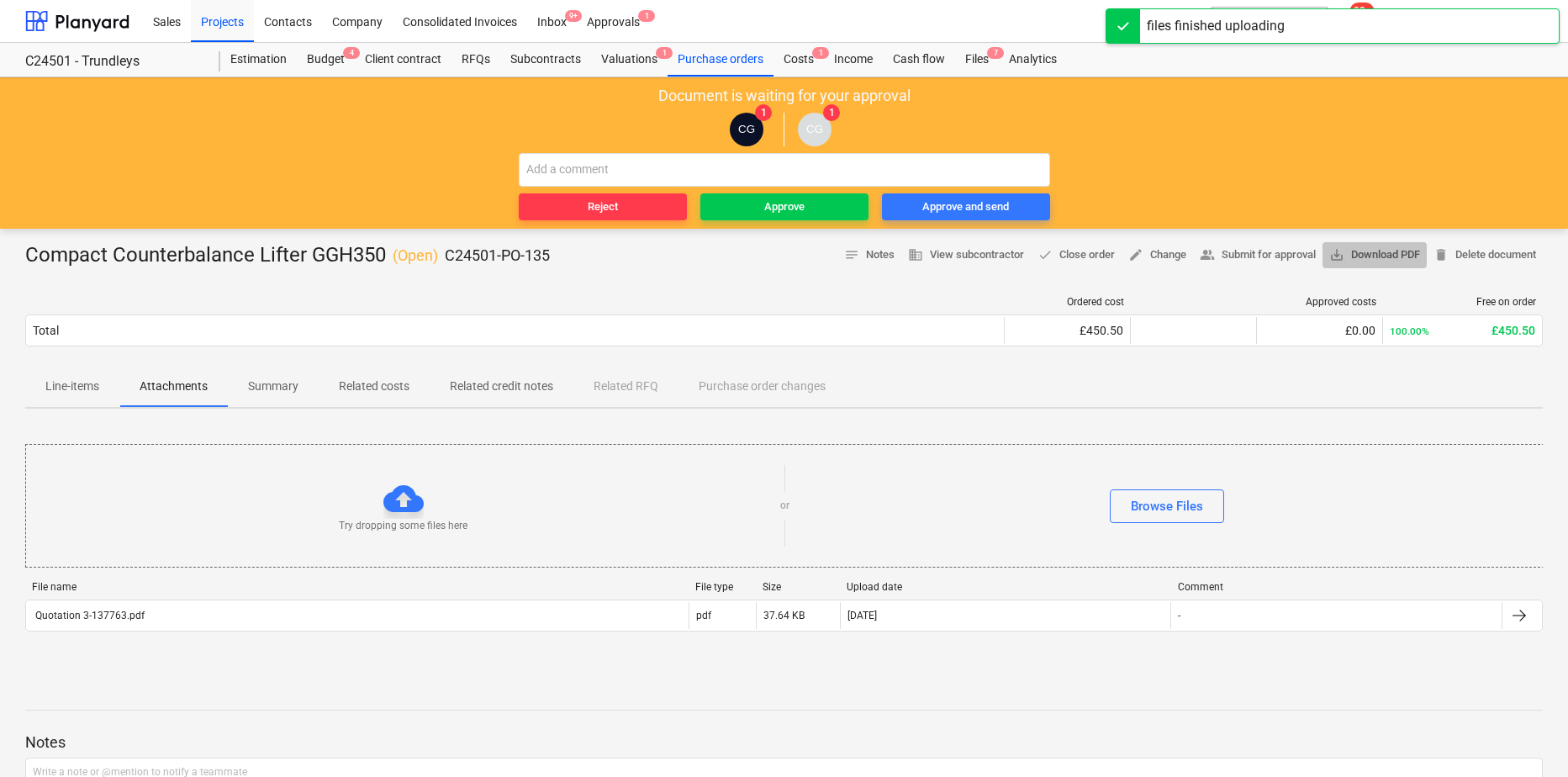
click at [1398, 257] on span "save_alt Download PDF" at bounding box center [1375, 255] width 91 height 20
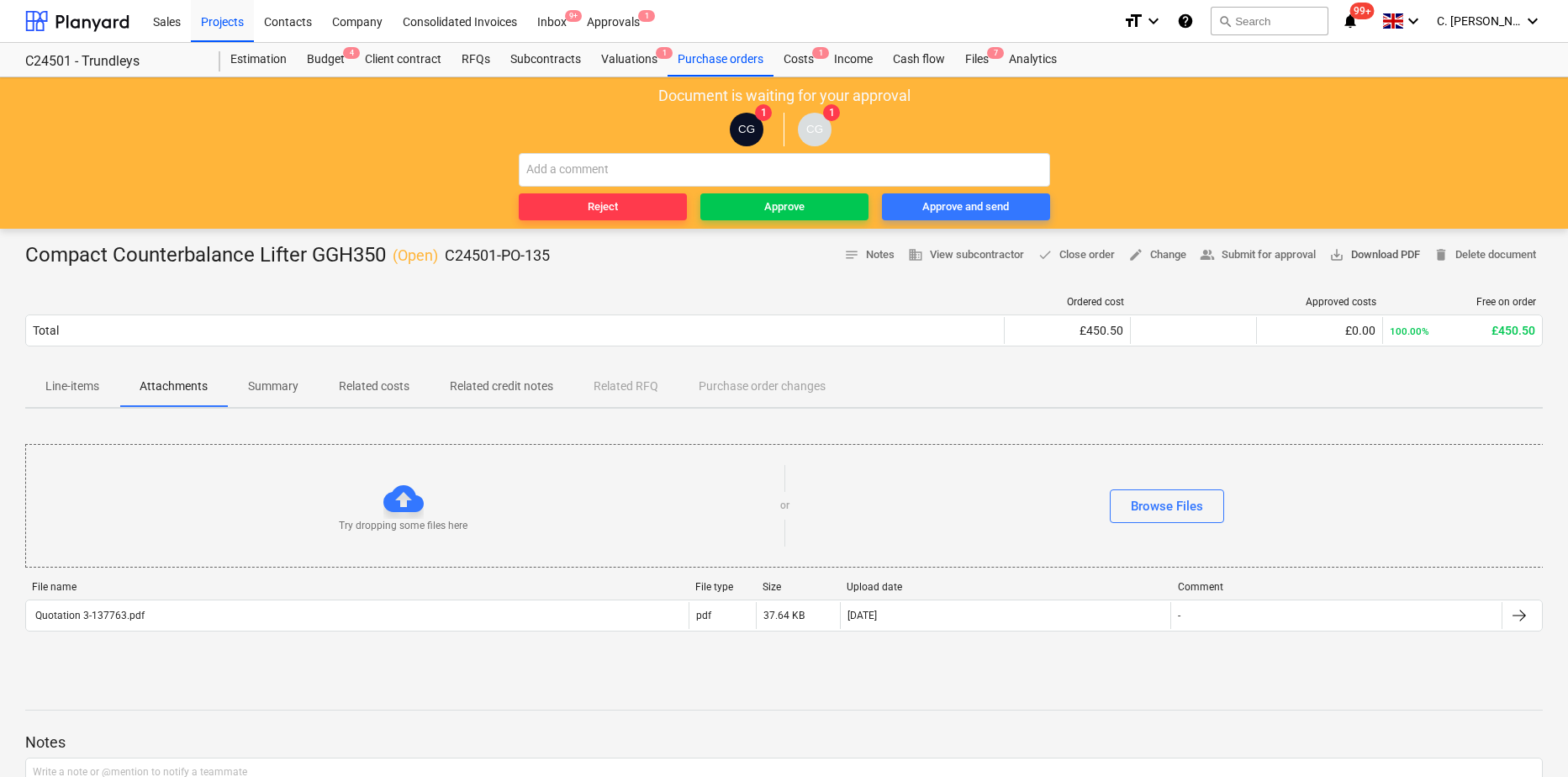
click at [1374, 250] on span "save_alt Download PDF" at bounding box center [1375, 255] width 91 height 20
click at [626, 20] on div "Approvals 1" at bounding box center [613, 21] width 73 height 43
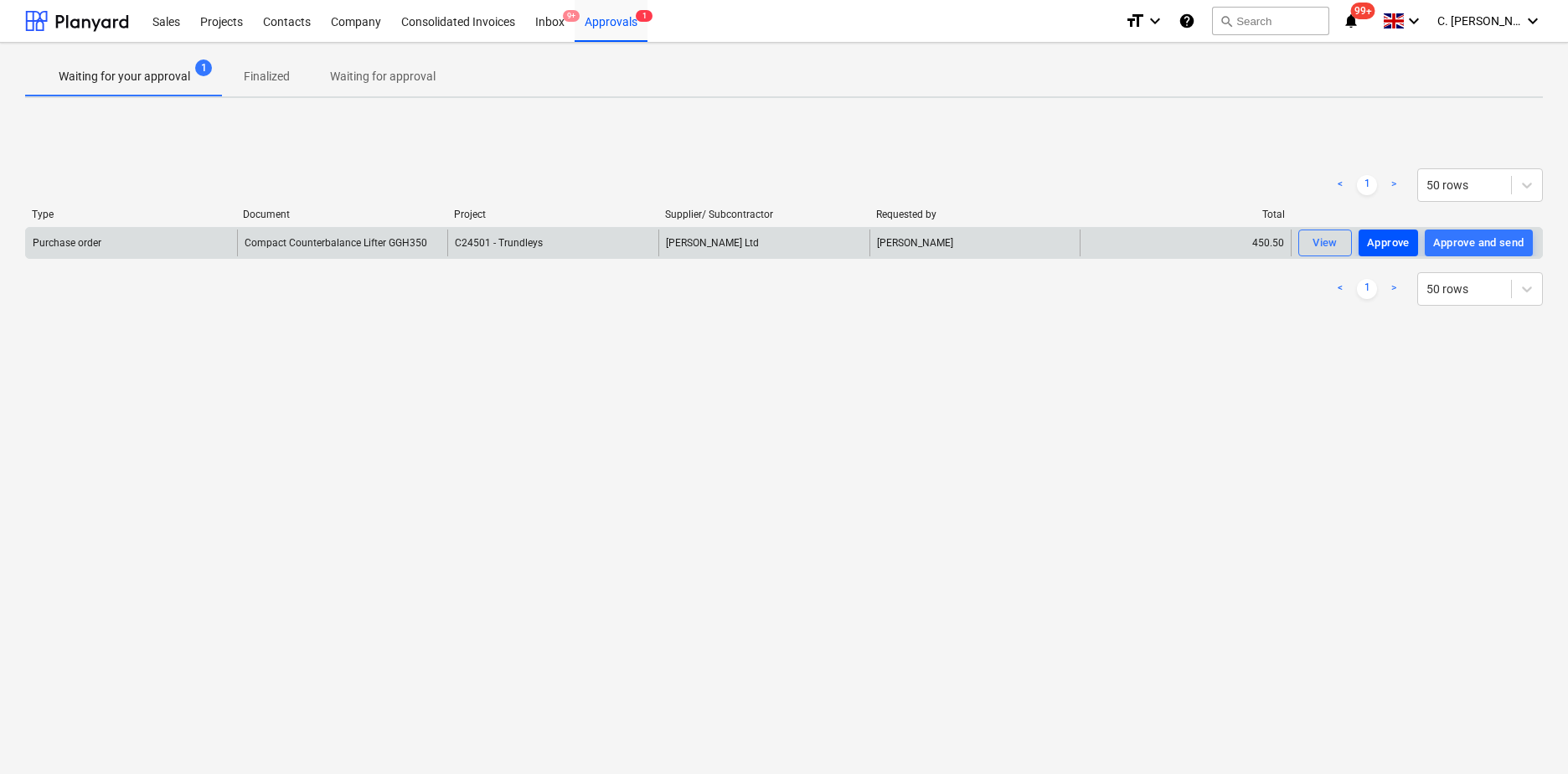
click at [1410, 239] on button "Approve" at bounding box center [1388, 243] width 59 height 27
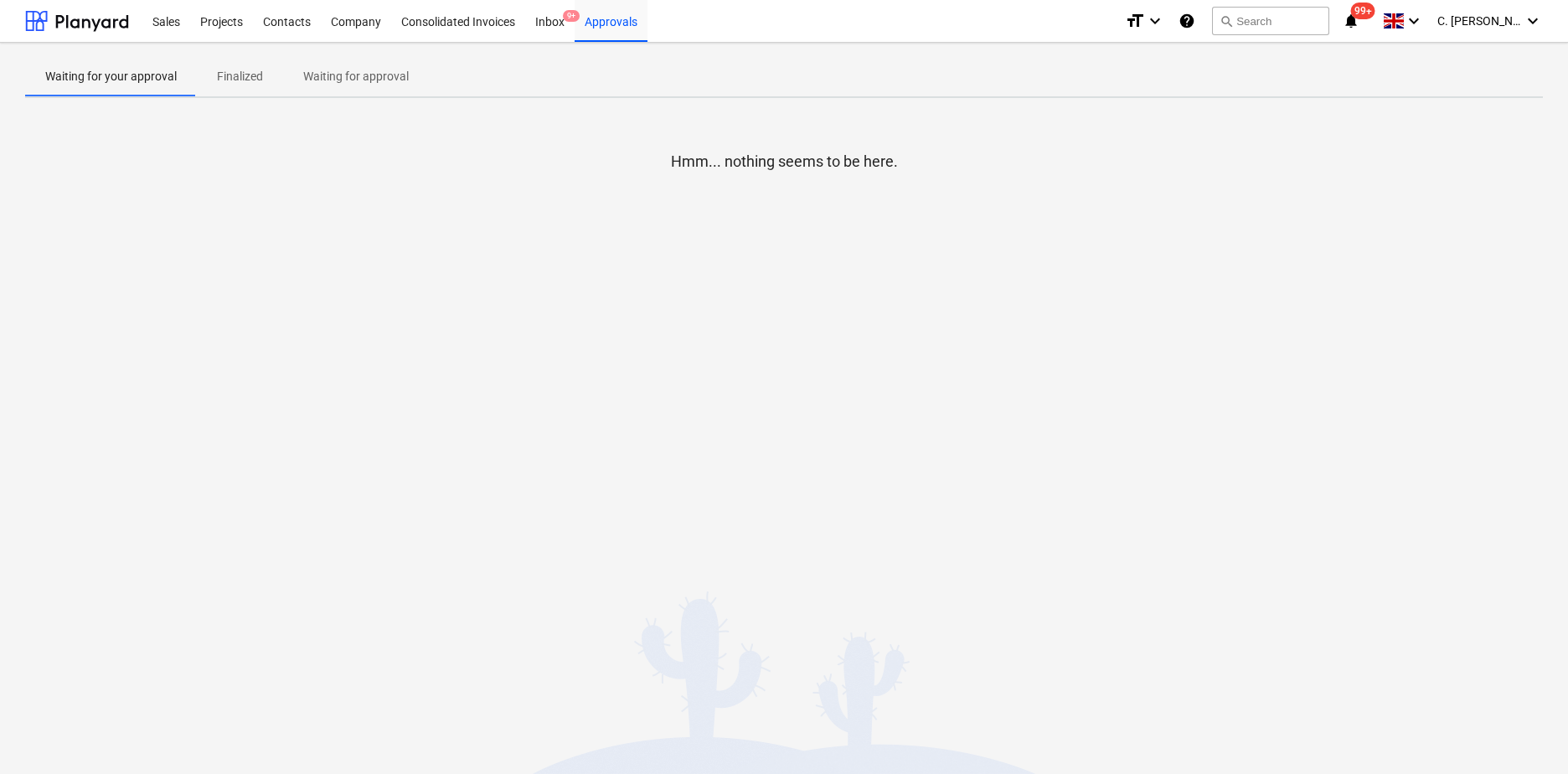
click at [1552, 285] on div "Waiting for your approval Finalized Waiting for approval Hmm... nothing seems t…" at bounding box center [784, 408] width 1568 height 731
